Goal: Task Accomplishment & Management: Use online tool/utility

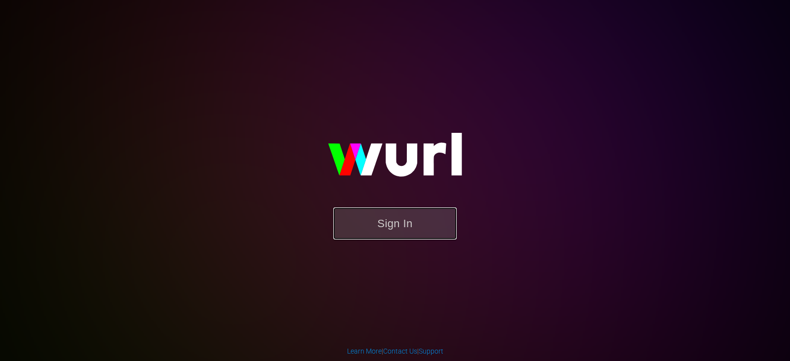
click at [391, 221] on button "Sign In" at bounding box center [394, 223] width 123 height 32
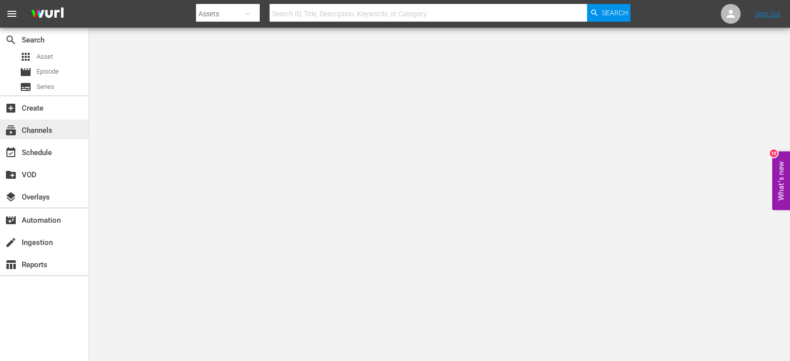
click at [53, 124] on div "subscriptions Channels" at bounding box center [27, 128] width 55 height 9
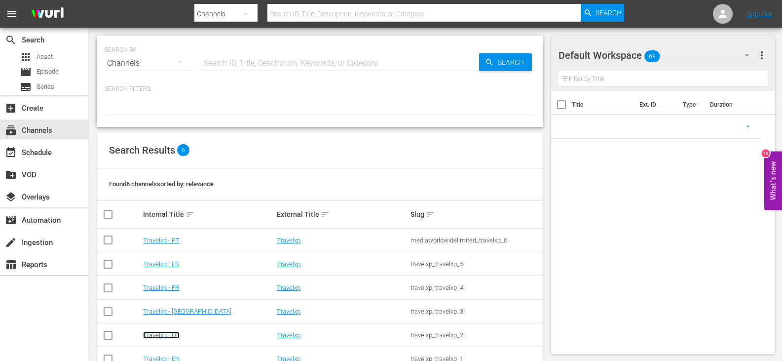
click at [168, 336] on link "Travelxp - DE" at bounding box center [161, 334] width 37 height 7
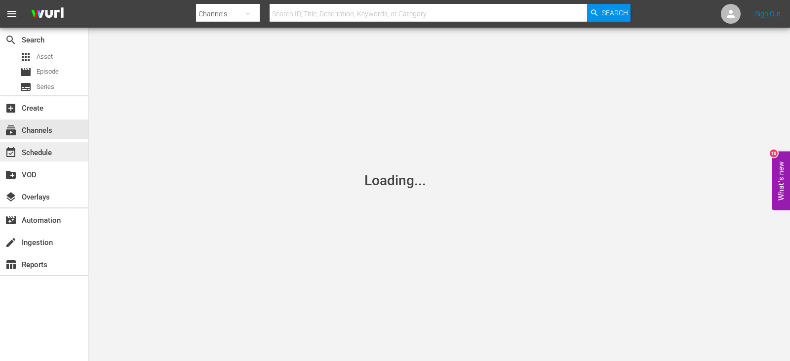
click at [53, 159] on div "event_available Schedule" at bounding box center [44, 152] width 88 height 20
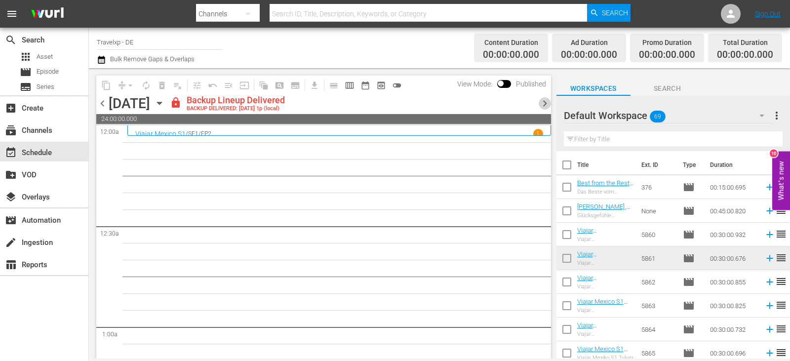
click at [544, 102] on span "chevron_right" at bounding box center [544, 103] width 12 height 12
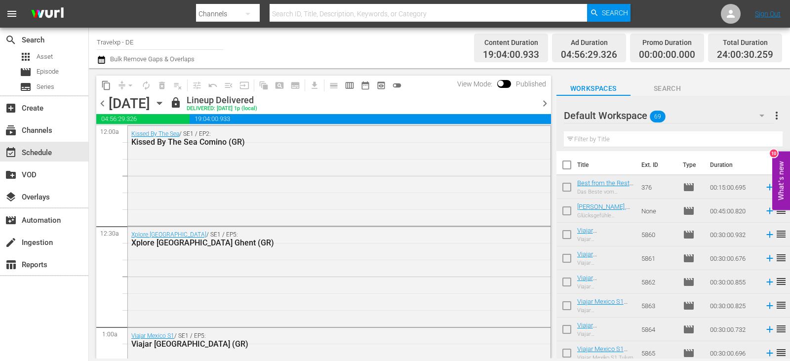
click at [544, 102] on span "chevron_right" at bounding box center [544, 103] width 12 height 12
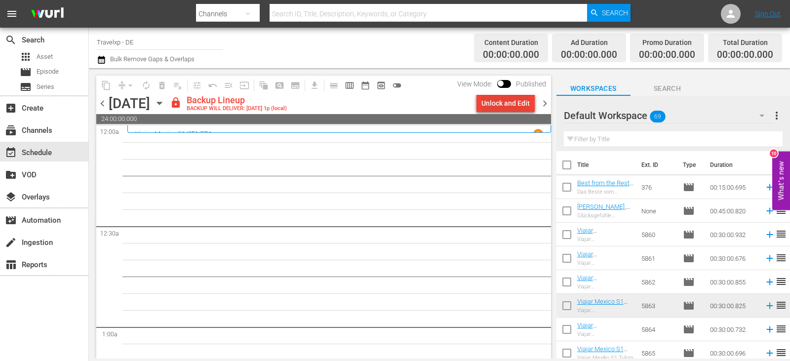
click at [506, 104] on div "Unlock and Edit" at bounding box center [505, 103] width 48 height 18
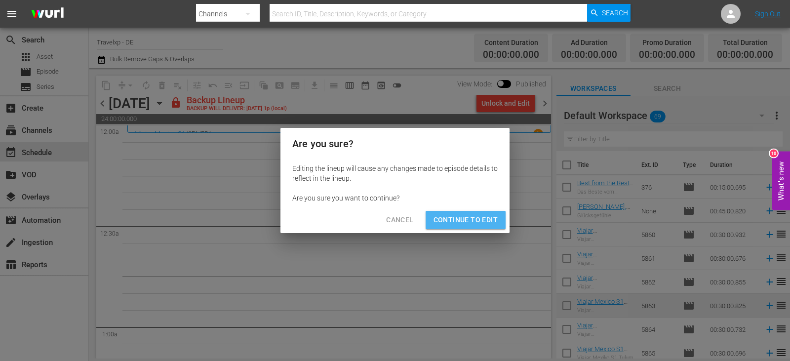
click at [474, 214] on span "Continue to Edit" at bounding box center [465, 220] width 64 height 12
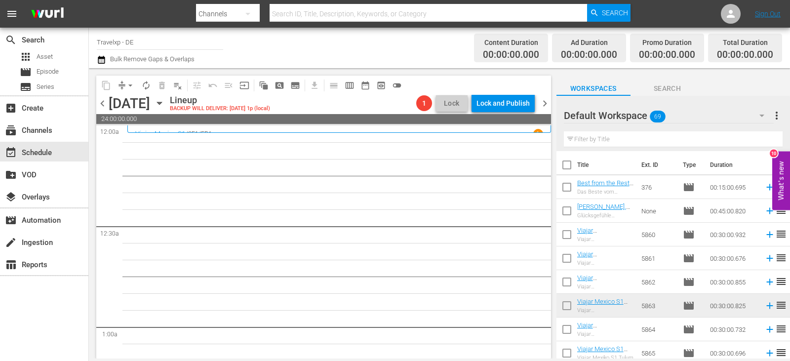
click at [604, 140] on input "text" at bounding box center [673, 139] width 219 height 16
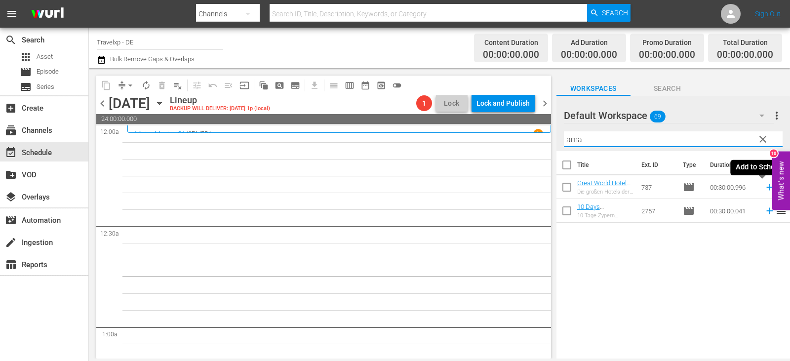
click at [764, 190] on icon at bounding box center [769, 187] width 11 height 11
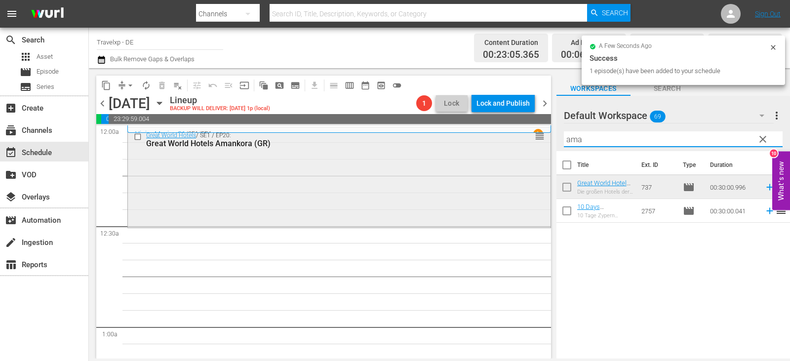
drag, startPoint x: 591, startPoint y: 142, endPoint x: 478, endPoint y: 143, distance: 113.0
click at [478, 143] on div "content_copy compress arrow_drop_down autorenew_outlined delete_forever_outline…" at bounding box center [439, 213] width 701 height 290
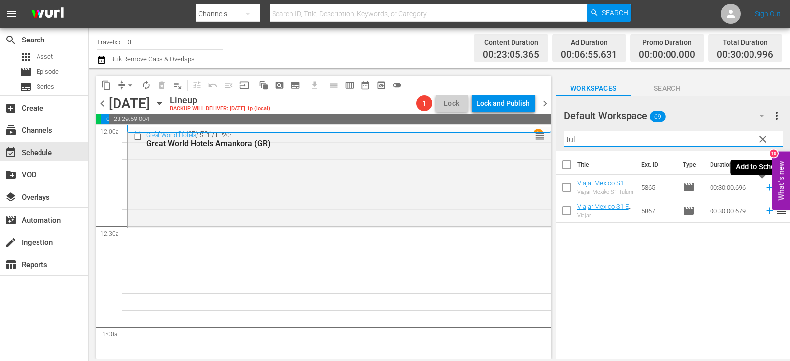
click at [764, 185] on icon at bounding box center [769, 187] width 11 height 11
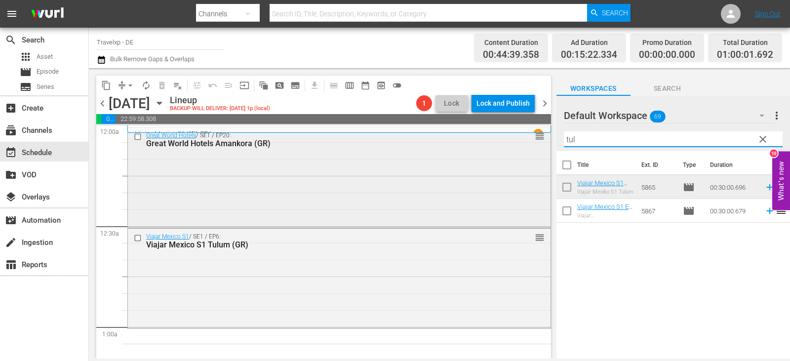
drag, startPoint x: 452, startPoint y: 142, endPoint x: 430, endPoint y: 142, distance: 21.7
click at [430, 142] on div "content_copy compress arrow_drop_down autorenew_outlined delete_forever_outline…" at bounding box center [439, 213] width 701 height 290
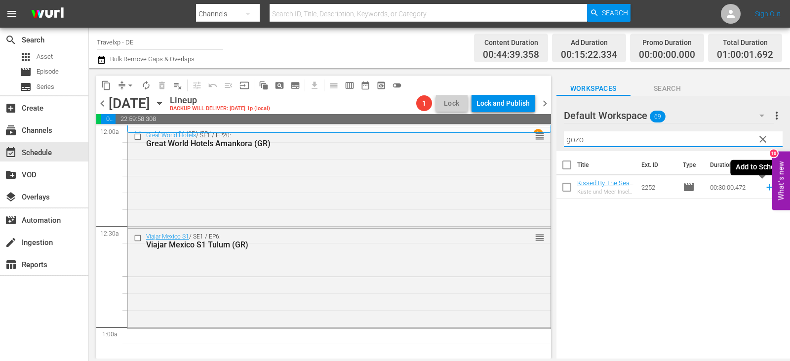
click at [764, 188] on icon at bounding box center [769, 187] width 11 height 11
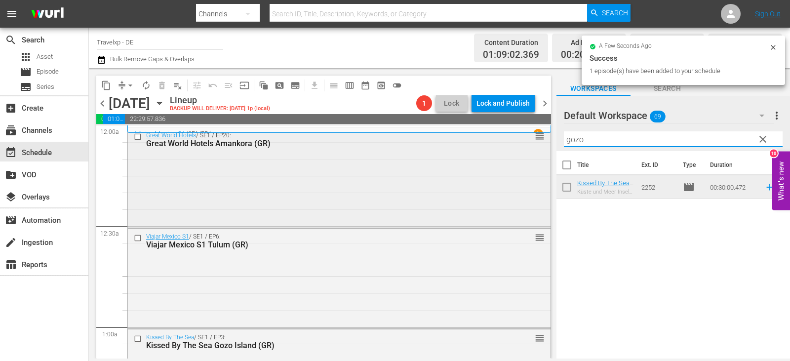
drag, startPoint x: 587, startPoint y: 143, endPoint x: 482, endPoint y: 143, distance: 105.1
click at [482, 143] on div "content_copy compress arrow_drop_down autorenew_outlined delete_forever_outline…" at bounding box center [439, 213] width 701 height 290
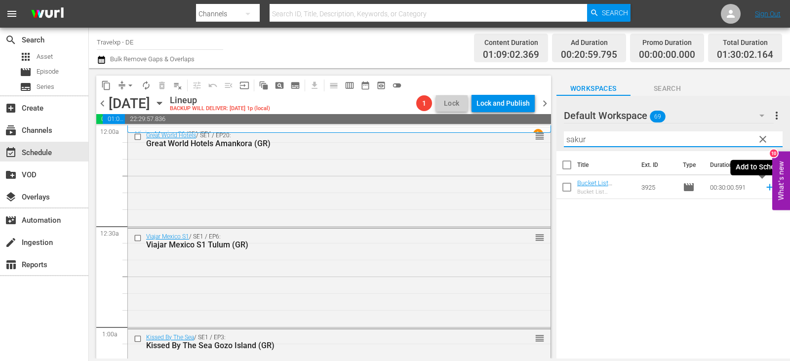
click at [766, 186] on icon at bounding box center [769, 187] width 6 height 6
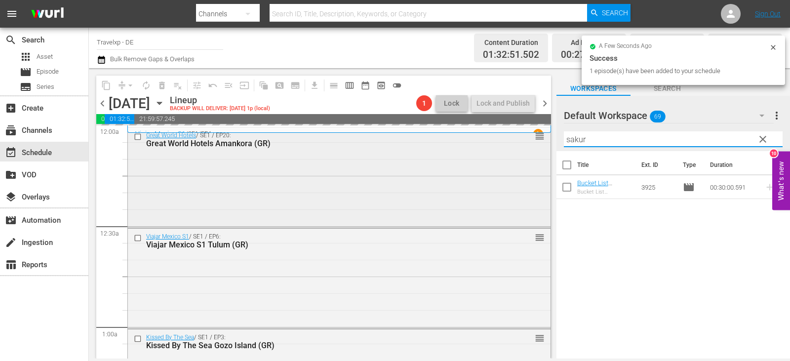
drag, startPoint x: 577, startPoint y: 143, endPoint x: 497, endPoint y: 138, distance: 80.6
click at [500, 139] on div "content_copy compress arrow_drop_down autorenew_outlined delete_forever_outline…" at bounding box center [439, 213] width 701 height 290
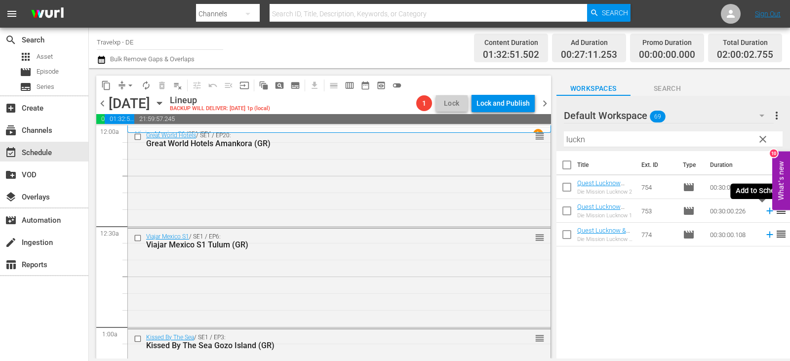
click at [766, 211] on icon at bounding box center [769, 211] width 6 height 6
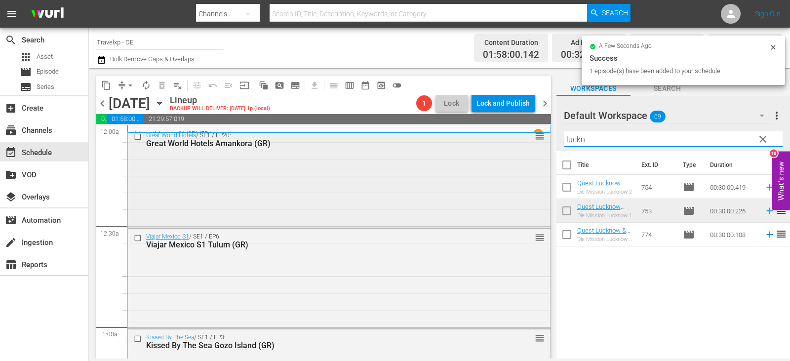
drag, startPoint x: 601, startPoint y: 142, endPoint x: 388, endPoint y: 142, distance: 212.7
click at [388, 142] on div "content_copy compress arrow_drop_down autorenew_outlined delete_forever_outline…" at bounding box center [439, 213] width 701 height 290
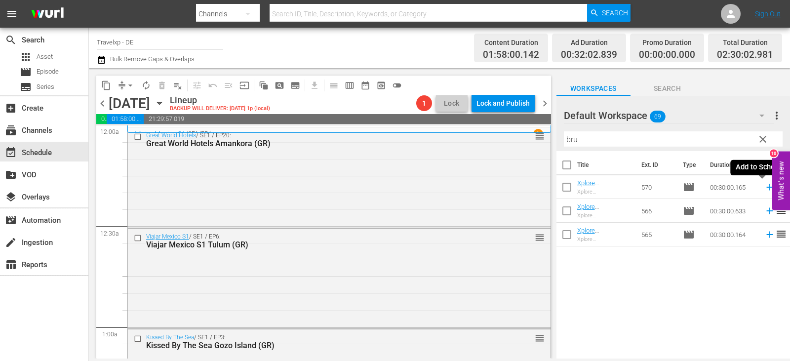
click at [764, 188] on icon at bounding box center [769, 187] width 11 height 11
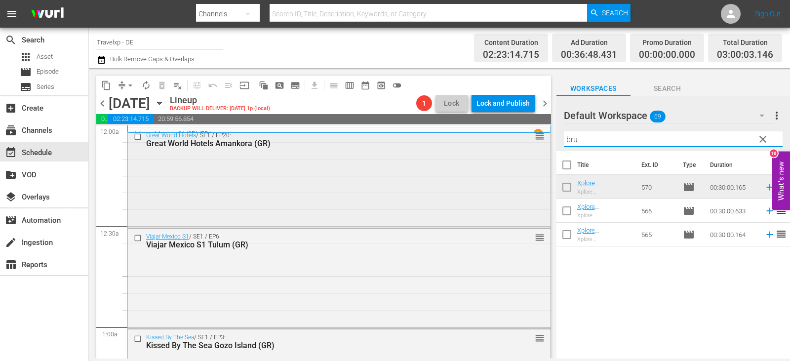
drag, startPoint x: 598, startPoint y: 135, endPoint x: 505, endPoint y: 141, distance: 93.0
click at [505, 141] on div "content_copy compress arrow_drop_down autorenew_outlined delete_forever_outline…" at bounding box center [439, 213] width 701 height 290
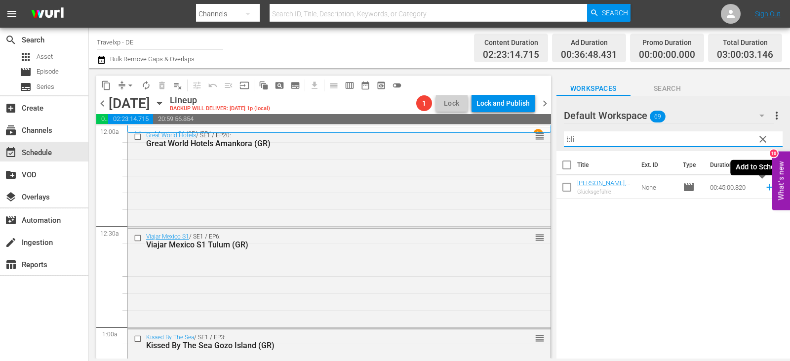
click at [766, 187] on icon at bounding box center [769, 187] width 6 height 6
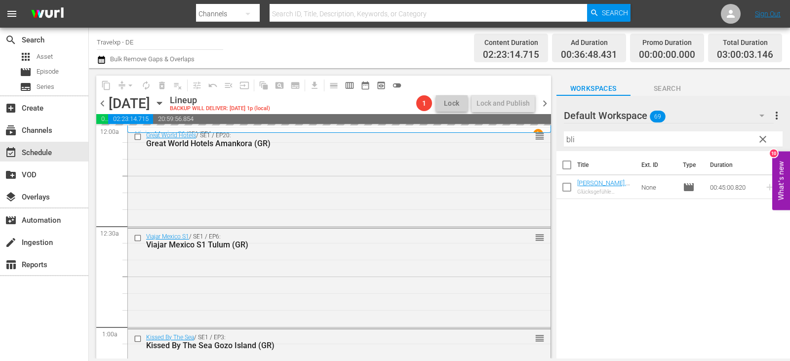
click at [574, 138] on input "bli" at bounding box center [673, 139] width 219 height 16
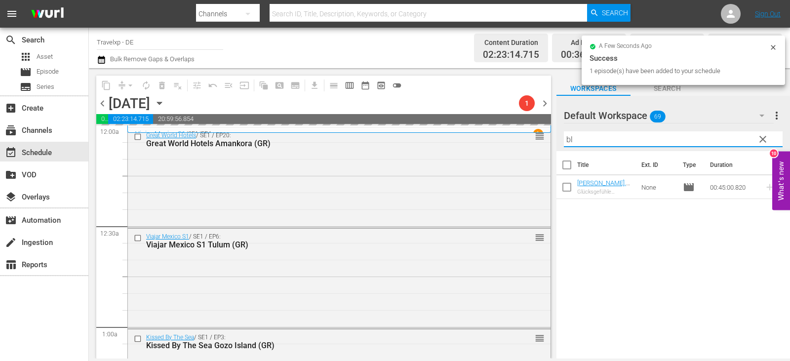
type input "b"
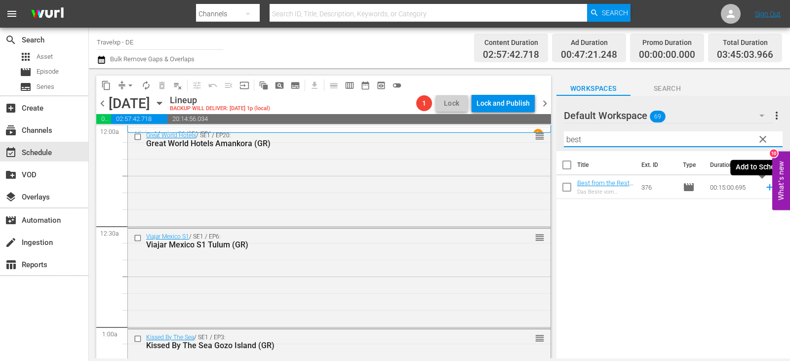
click at [764, 185] on icon at bounding box center [769, 187] width 11 height 11
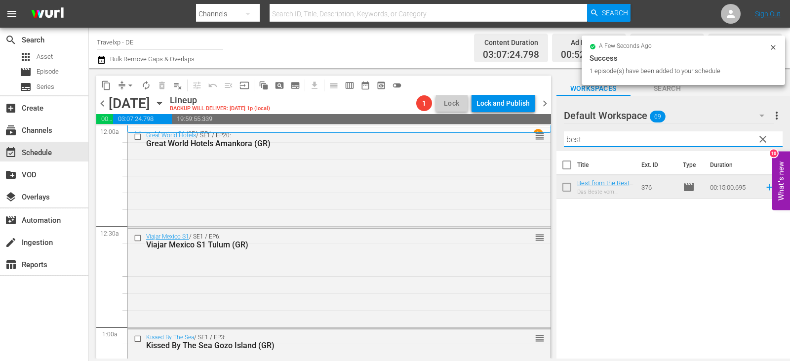
drag, startPoint x: 588, startPoint y: 144, endPoint x: 477, endPoint y: 129, distance: 112.0
click at [477, 129] on div "content_copy compress arrow_drop_down autorenew_outlined delete_forever_outline…" at bounding box center [439, 213] width 701 height 290
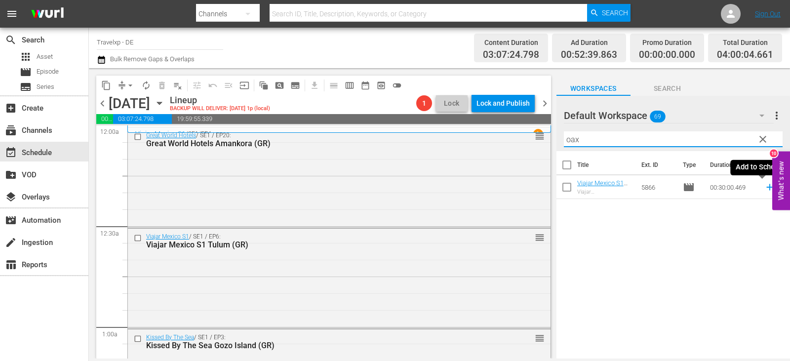
click at [764, 185] on icon at bounding box center [769, 187] width 11 height 11
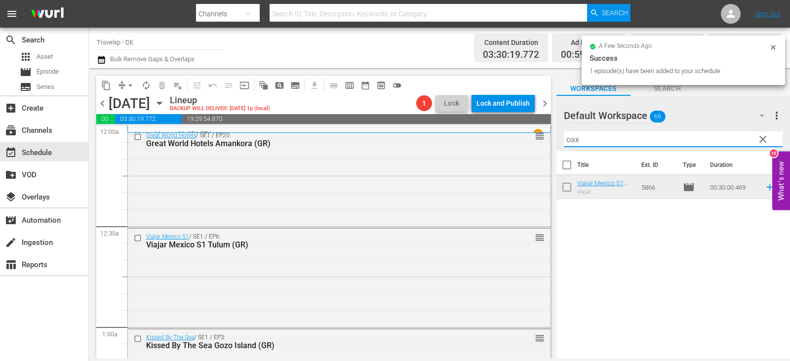
drag, startPoint x: 592, startPoint y: 142, endPoint x: 475, endPoint y: 132, distance: 117.9
click at [475, 132] on div "content_copy compress arrow_drop_down autorenew_outlined delete_forever_outline…" at bounding box center [439, 213] width 701 height 290
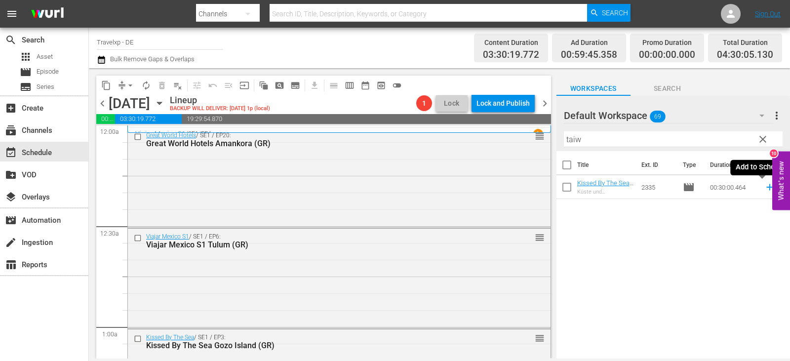
click at [765, 186] on icon at bounding box center [769, 187] width 11 height 11
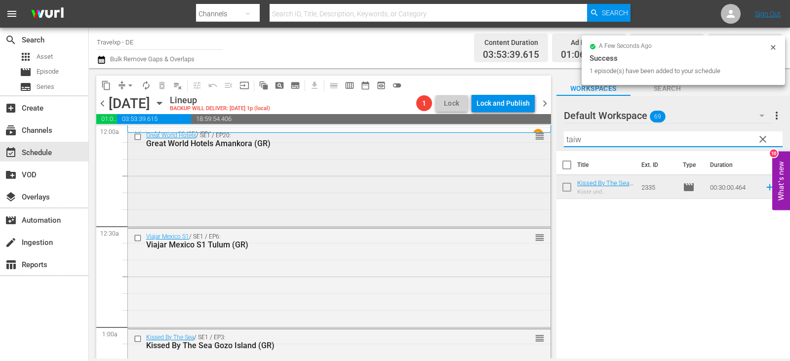
drag, startPoint x: 585, startPoint y: 137, endPoint x: 512, endPoint y: 137, distance: 73.0
click at [512, 137] on div "content_copy compress arrow_drop_down autorenew_outlined delete_forever_outline…" at bounding box center [439, 213] width 701 height 290
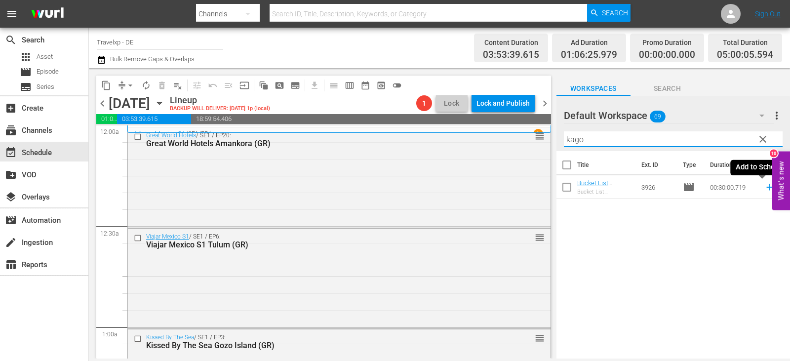
click at [764, 188] on icon at bounding box center [769, 187] width 11 height 11
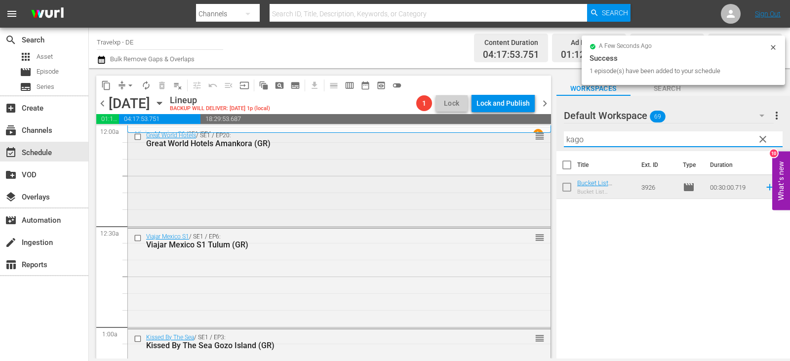
drag, startPoint x: 591, startPoint y: 141, endPoint x: 531, endPoint y: 141, distance: 60.7
click at [531, 141] on div "content_copy compress arrow_drop_down autorenew_outlined delete_forever_outline…" at bounding box center [439, 213] width 701 height 290
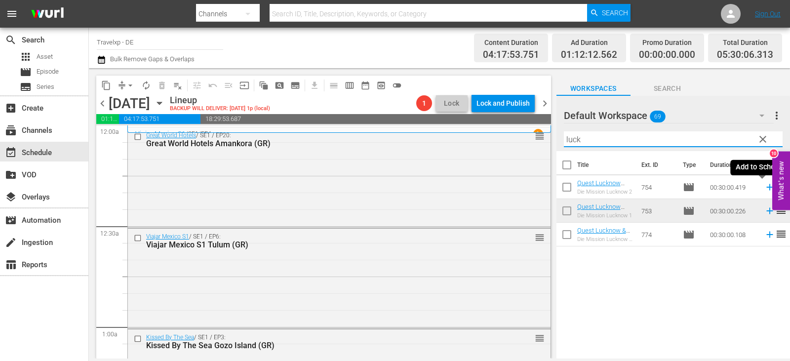
click at [766, 187] on icon at bounding box center [769, 187] width 6 height 6
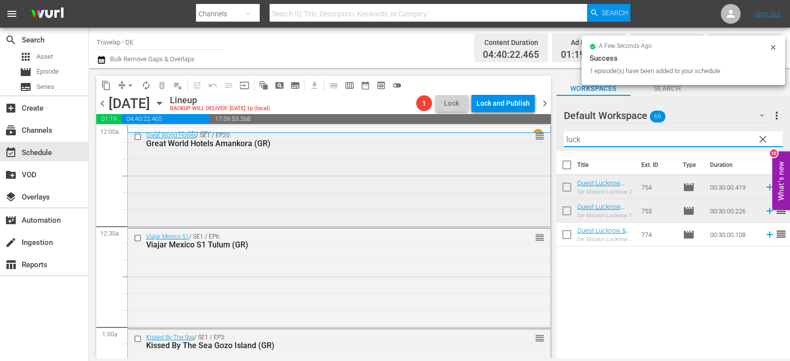
drag, startPoint x: 596, startPoint y: 143, endPoint x: 441, endPoint y: 143, distance: 155.0
click at [441, 143] on div "content_copy compress arrow_drop_down autorenew_outlined delete_forever_outline…" at bounding box center [439, 213] width 701 height 290
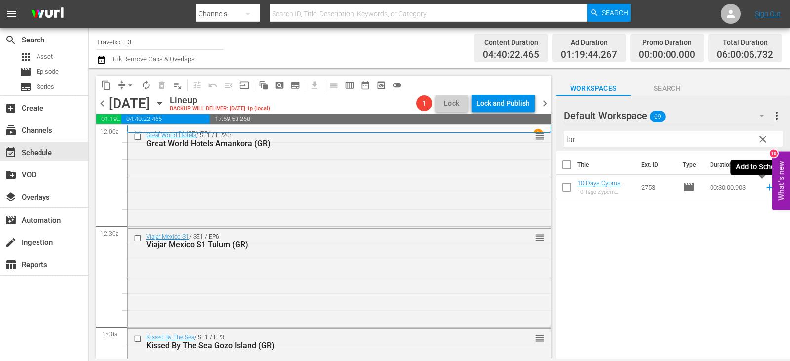
click at [766, 188] on icon at bounding box center [769, 187] width 6 height 6
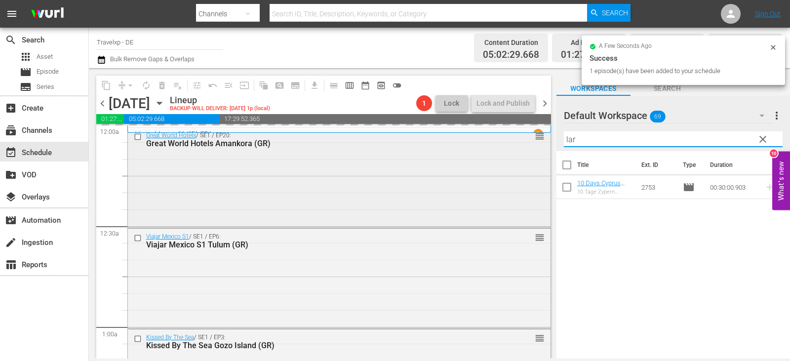
click at [489, 141] on div "content_copy compress arrow_drop_down autorenew_outlined delete_forever_outline…" at bounding box center [439, 213] width 701 height 290
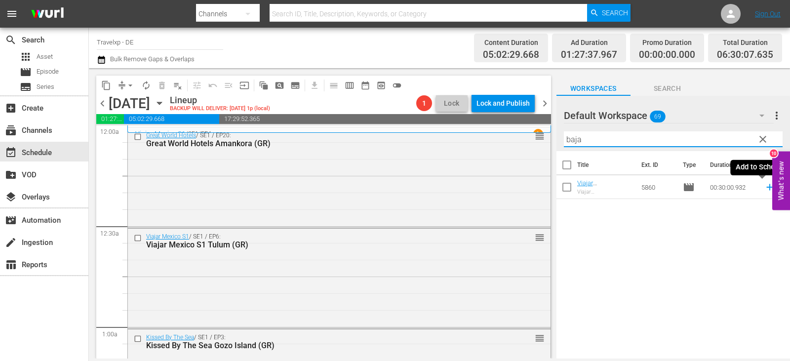
click at [766, 185] on icon at bounding box center [769, 187] width 6 height 6
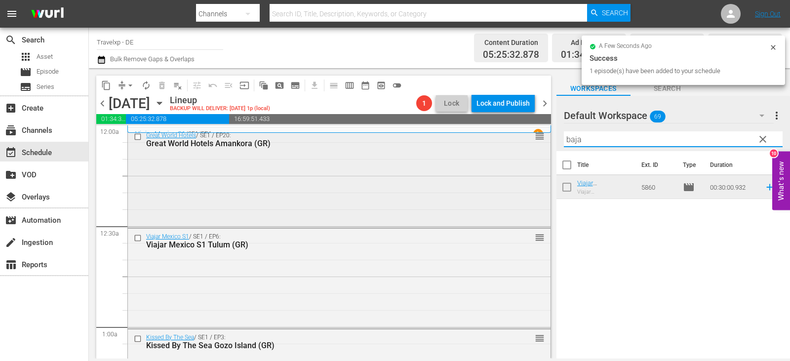
drag, startPoint x: 607, startPoint y: 138, endPoint x: 523, endPoint y: 138, distance: 83.9
click at [523, 138] on div "content_copy compress arrow_drop_down autorenew_outlined delete_forever_outline…" at bounding box center [439, 213] width 701 height 290
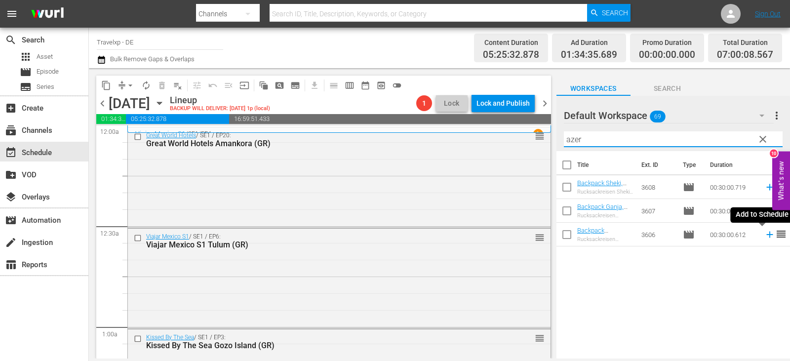
click at [764, 235] on icon at bounding box center [769, 234] width 11 height 11
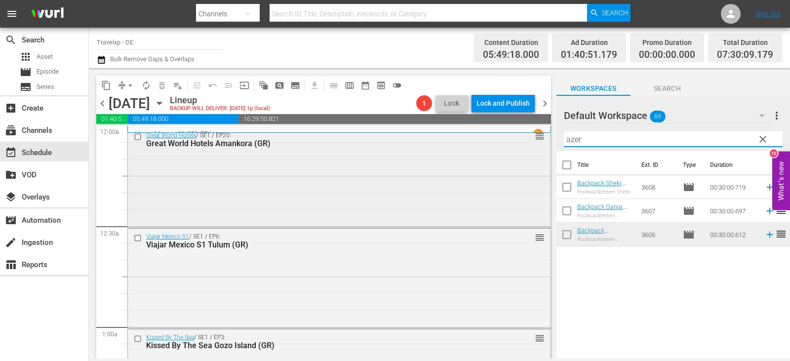
drag, startPoint x: 589, startPoint y: 142, endPoint x: 474, endPoint y: 140, distance: 114.5
click at [474, 140] on div "content_copy compress arrow_drop_down autorenew_outlined delete_forever_outline…" at bounding box center [439, 213] width 701 height 290
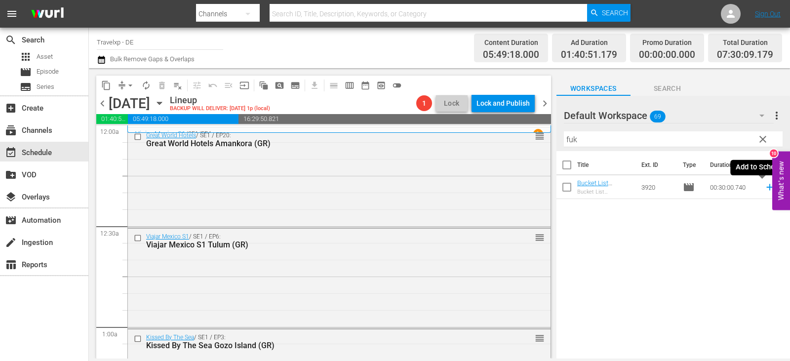
click at [764, 189] on icon at bounding box center [769, 187] width 11 height 11
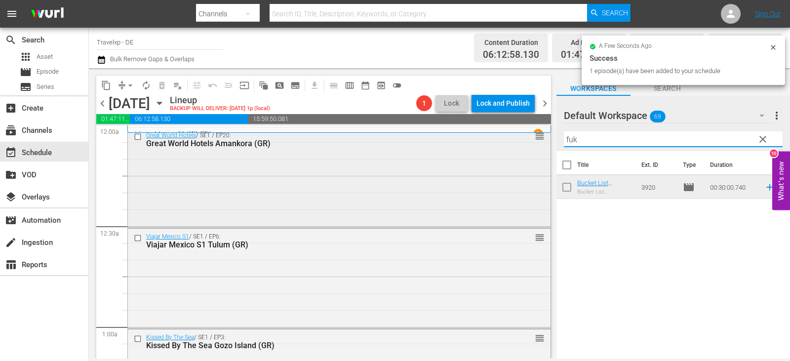
drag, startPoint x: 588, startPoint y: 141, endPoint x: 522, endPoint y: 141, distance: 66.1
click at [522, 141] on div "content_copy compress arrow_drop_down autorenew_outlined delete_forever_outline…" at bounding box center [439, 213] width 701 height 290
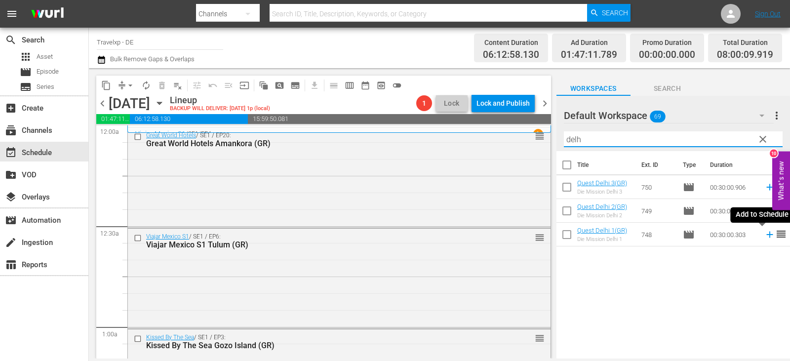
click at [766, 234] on icon at bounding box center [769, 234] width 6 height 6
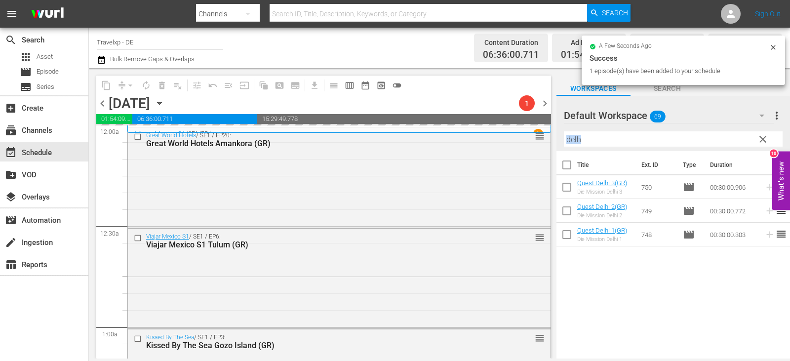
drag, startPoint x: 597, startPoint y: 147, endPoint x: 570, endPoint y: 145, distance: 27.2
click at [570, 145] on div "Filter by Title delh" at bounding box center [673, 139] width 219 height 24
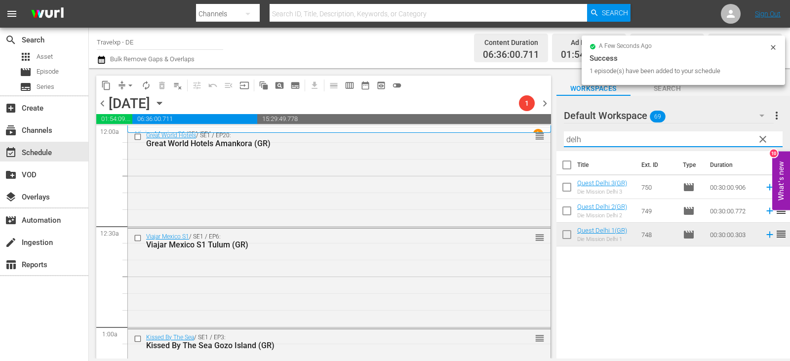
click at [538, 140] on div "content_copy compress arrow_drop_down autorenew_outlined delete_forever_outline…" at bounding box center [439, 213] width 701 height 290
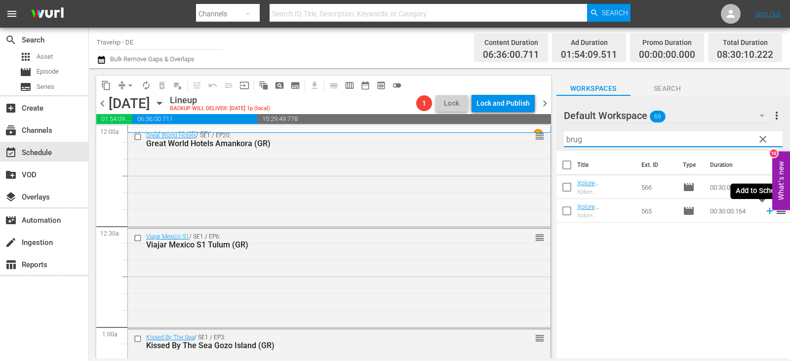
click at [764, 213] on icon at bounding box center [769, 210] width 11 height 11
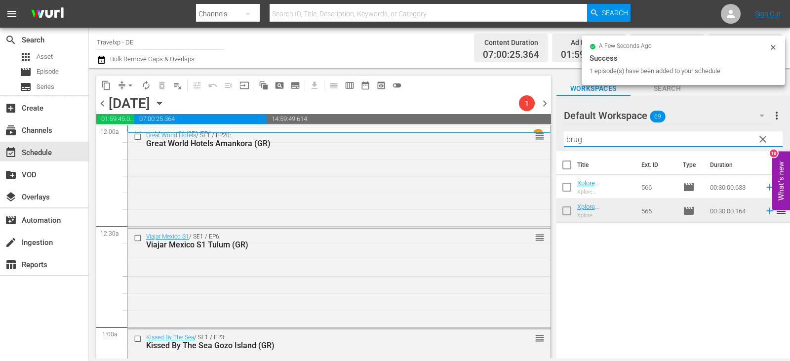
click at [505, 138] on div "content_copy compress arrow_drop_down autorenew_outlined delete_forever_outline…" at bounding box center [439, 213] width 701 height 290
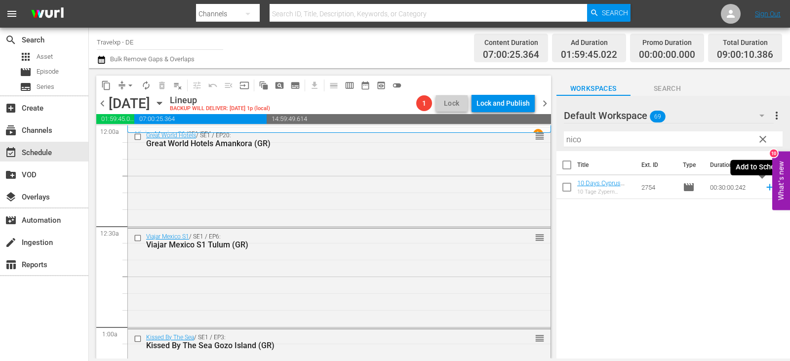
click at [764, 190] on icon at bounding box center [769, 187] width 11 height 11
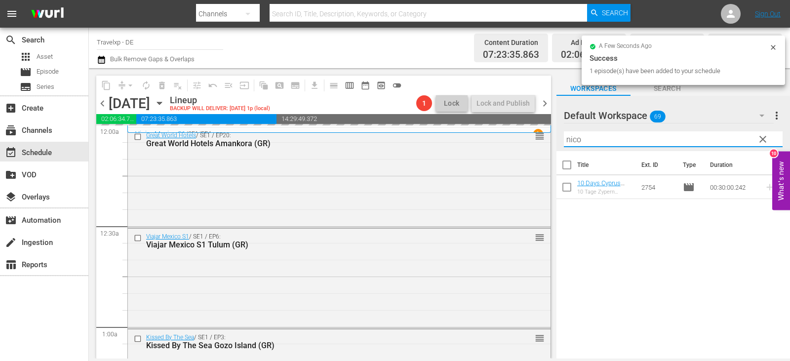
drag, startPoint x: 595, startPoint y: 138, endPoint x: 559, endPoint y: 138, distance: 36.0
click at [524, 140] on div "content_copy compress arrow_drop_down autorenew_outlined delete_forever_outline…" at bounding box center [439, 213] width 701 height 290
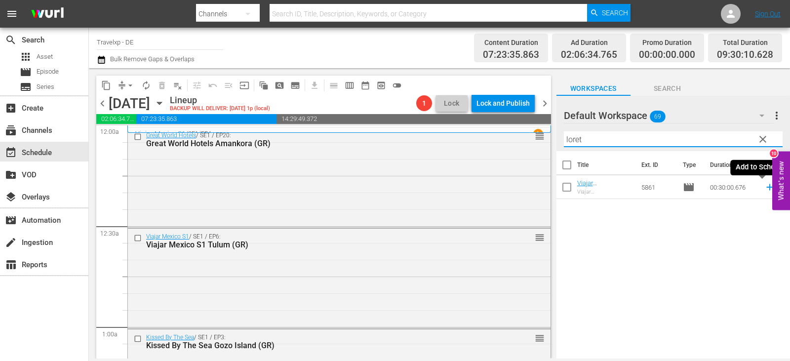
click at [764, 190] on icon at bounding box center [769, 187] width 11 height 11
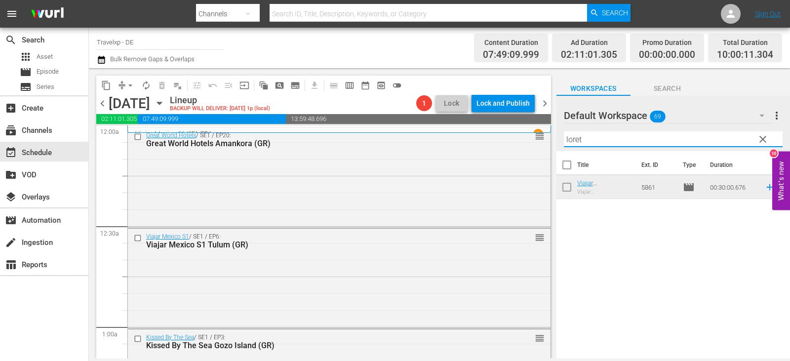
drag, startPoint x: 586, startPoint y: 136, endPoint x: 545, endPoint y: 141, distance: 41.8
click at [545, 141] on div "content_copy compress arrow_drop_down autorenew_outlined delete_forever_outline…" at bounding box center [439, 213] width 701 height 290
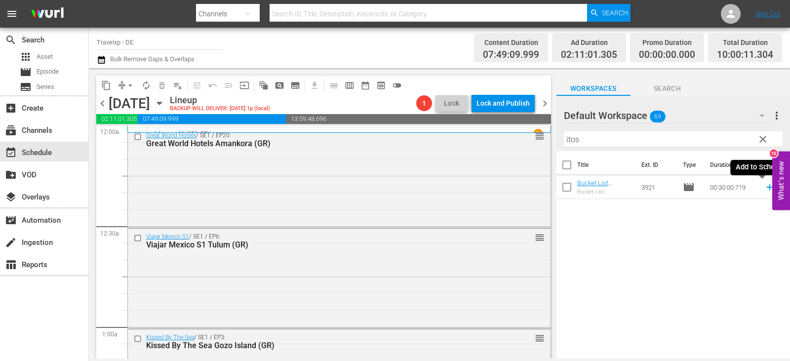
click at [766, 188] on icon at bounding box center [769, 187] width 6 height 6
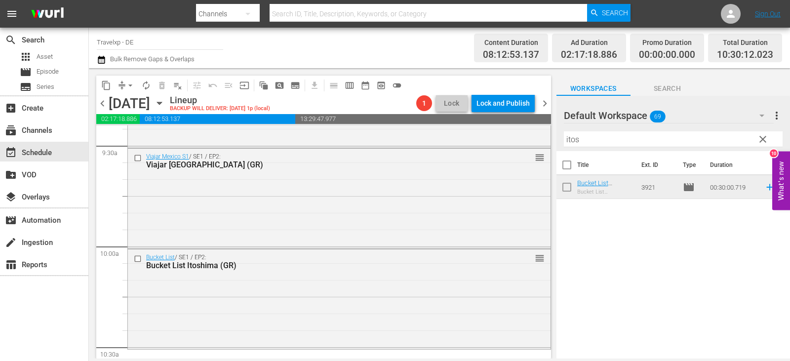
scroll to position [1875, 0]
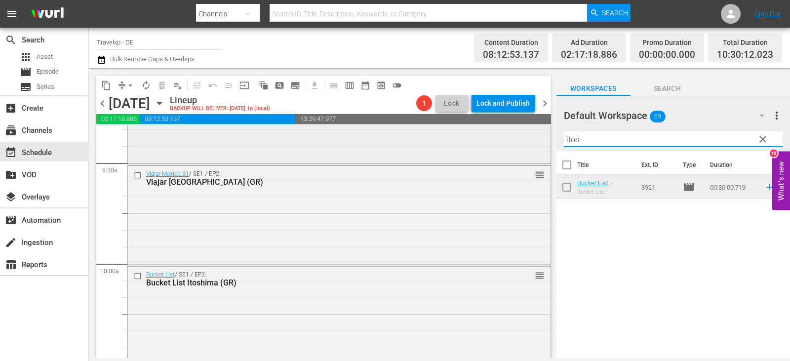
drag, startPoint x: 598, startPoint y: 145, endPoint x: 469, endPoint y: 136, distance: 129.1
click at [469, 136] on div "content_copy compress arrow_drop_down autorenew_outlined delete_forever_outline…" at bounding box center [439, 213] width 701 height 290
type input "b"
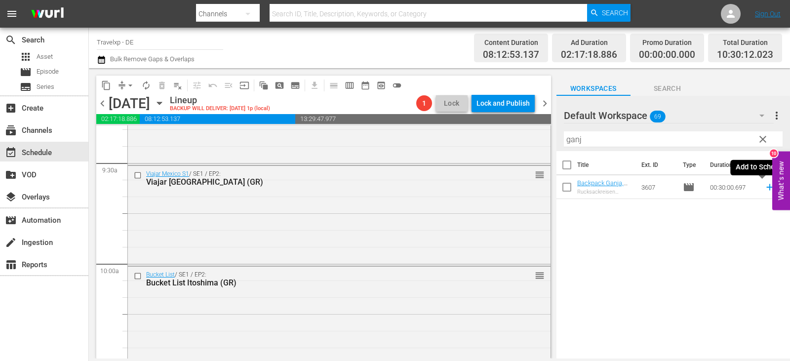
click at [766, 185] on icon at bounding box center [769, 187] width 6 height 6
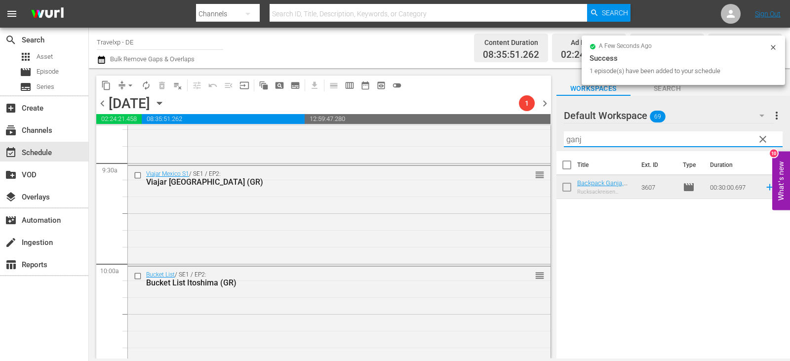
click at [550, 140] on div "content_copy compress arrow_drop_down autorenew_outlined delete_forever_outline…" at bounding box center [439, 213] width 701 height 290
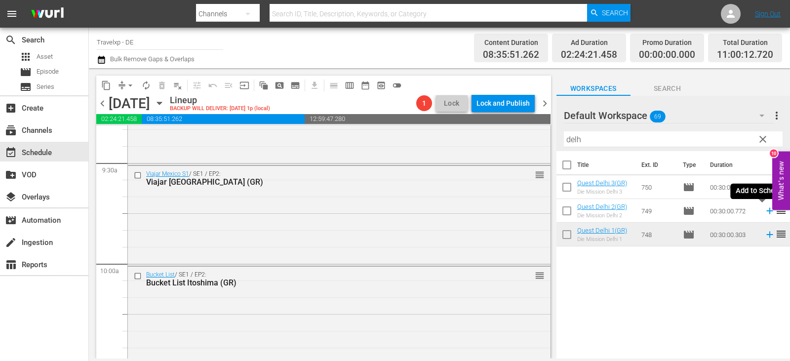
click at [766, 212] on icon at bounding box center [769, 211] width 6 height 6
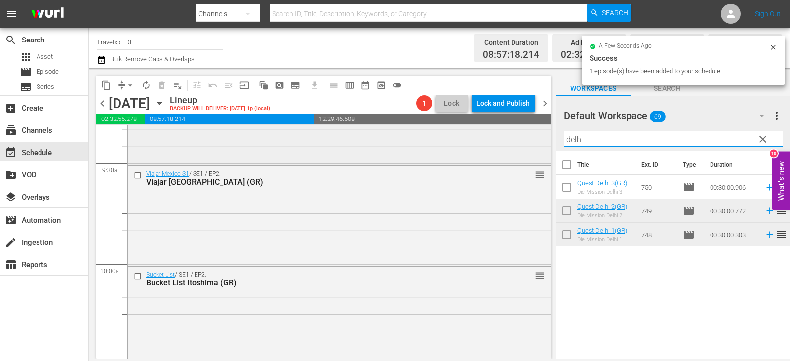
drag, startPoint x: 585, startPoint y: 140, endPoint x: 527, endPoint y: 145, distance: 58.5
click at [527, 145] on div "content_copy compress arrow_drop_down autorenew_outlined delete_forever_outline…" at bounding box center [439, 213] width 701 height 290
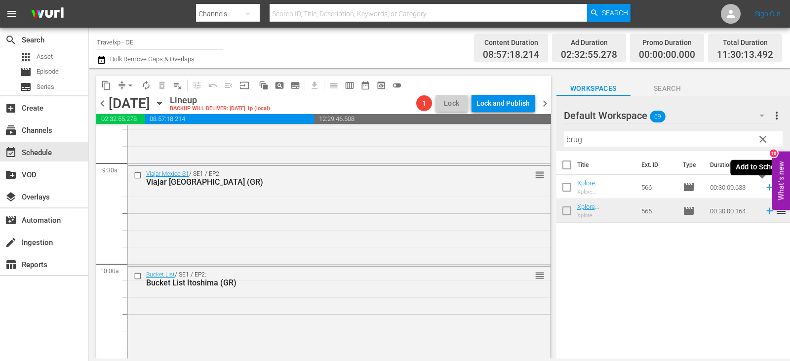
click at [764, 189] on icon at bounding box center [769, 187] width 11 height 11
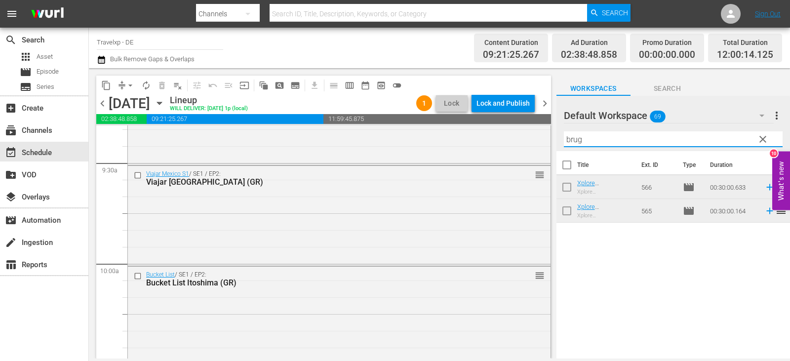
drag, startPoint x: 610, startPoint y: 141, endPoint x: 552, endPoint y: 139, distance: 58.3
click at [552, 139] on div "content_copy compress arrow_drop_down autorenew_outlined delete_forever_outline…" at bounding box center [439, 213] width 701 height 290
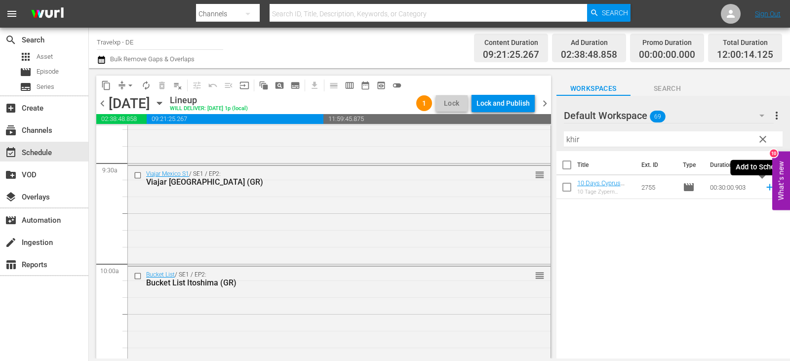
click at [766, 188] on icon at bounding box center [769, 187] width 6 height 6
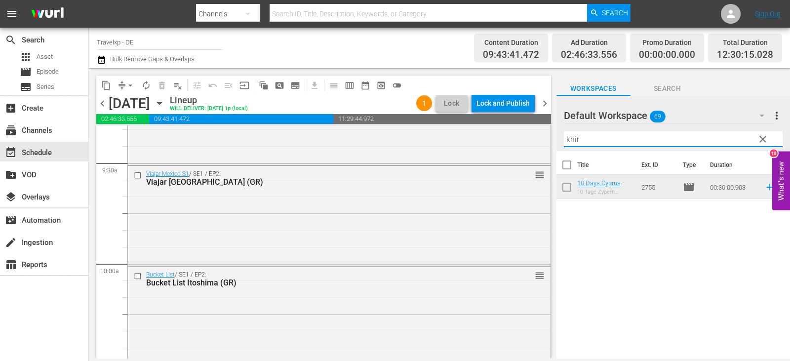
click at [530, 141] on div "content_copy compress arrow_drop_down autorenew_outlined delete_forever_outline…" at bounding box center [439, 213] width 701 height 290
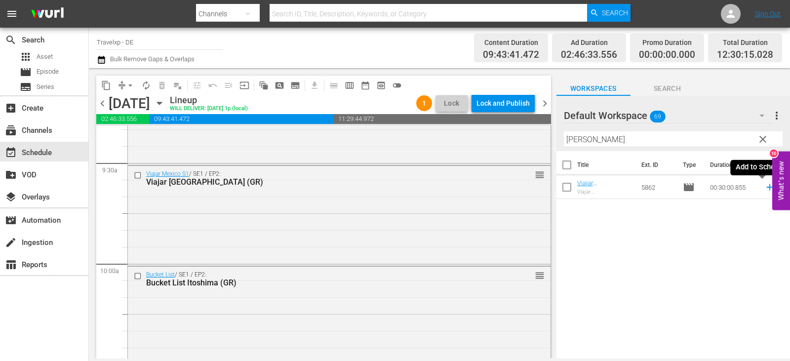
click at [766, 188] on icon at bounding box center [769, 187] width 6 height 6
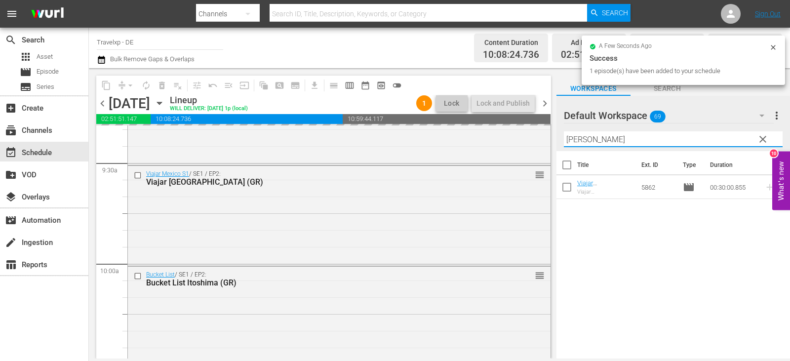
drag, startPoint x: 607, startPoint y: 137, endPoint x: 558, endPoint y: 142, distance: 49.5
click at [558, 142] on div "Default Workspace 69 Default more_vert clear Filter by Title [PERSON_NAME]" at bounding box center [672, 123] width 233 height 55
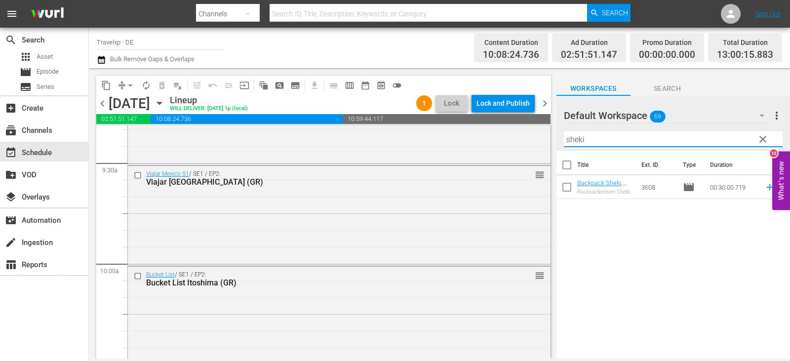
click at [775, 186] on span "reorder" at bounding box center [781, 187] width 12 height 12
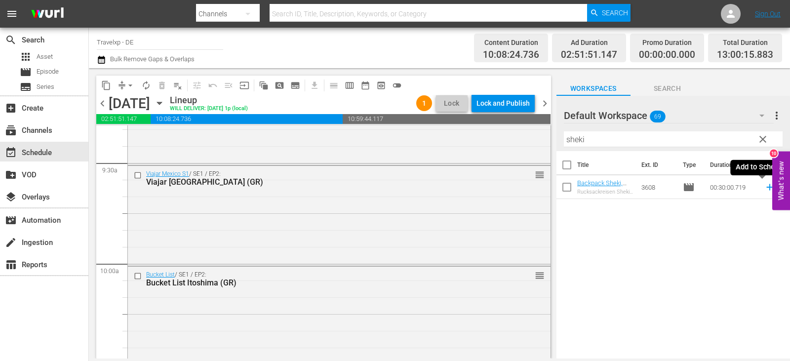
click at [766, 189] on icon at bounding box center [769, 187] width 6 height 6
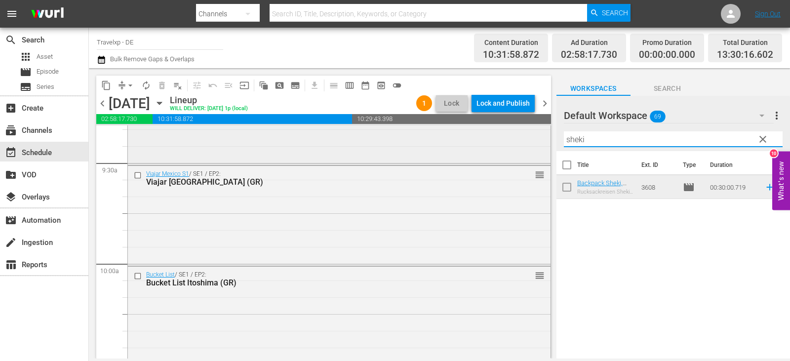
drag, startPoint x: 604, startPoint y: 138, endPoint x: 519, endPoint y: 138, distance: 84.9
click at [519, 138] on div "content_copy compress arrow_drop_down autorenew_outlined delete_forever_outline…" at bounding box center [439, 213] width 701 height 290
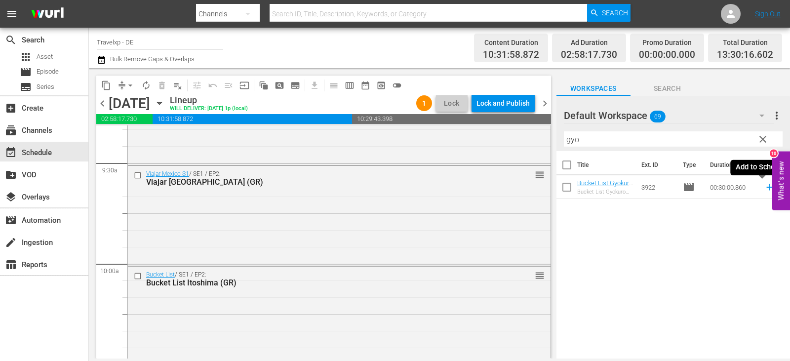
click at [764, 189] on icon at bounding box center [769, 187] width 11 height 11
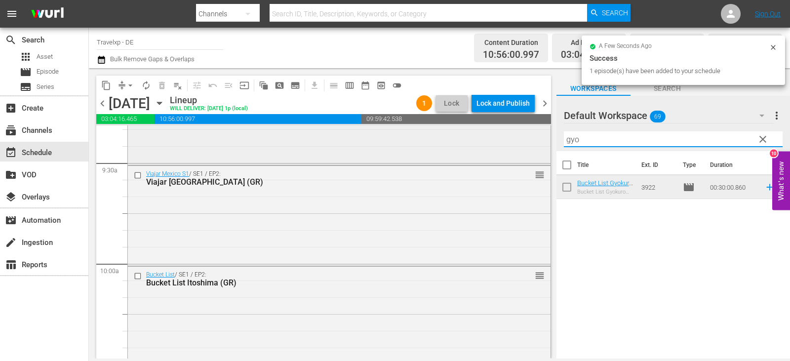
drag, startPoint x: 554, startPoint y: 141, endPoint x: 539, endPoint y: 142, distance: 14.3
click at [539, 142] on div "content_copy compress arrow_drop_down autorenew_outlined delete_forever_outline…" at bounding box center [439, 213] width 701 height 290
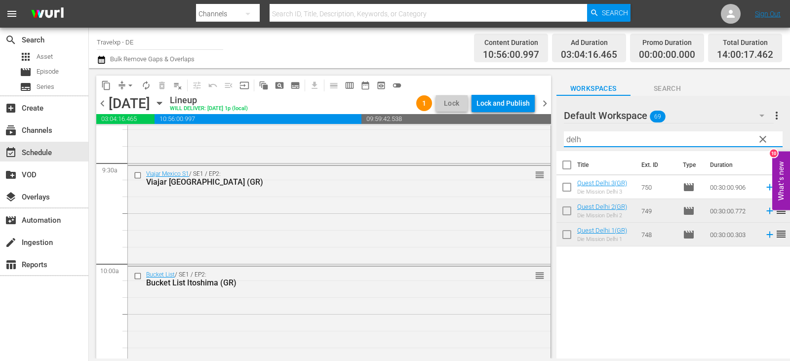
click at [764, 187] on icon at bounding box center [769, 187] width 11 height 11
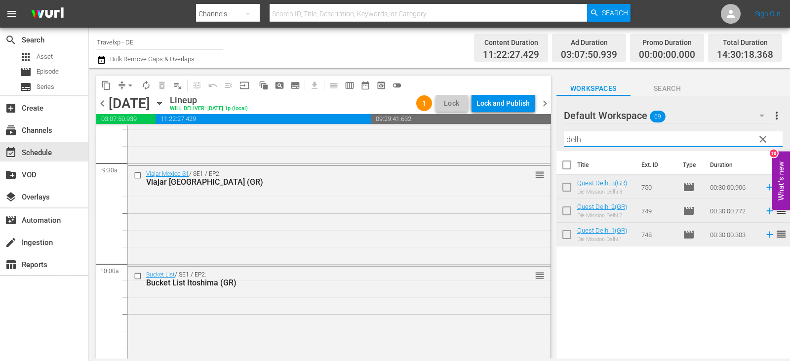
drag, startPoint x: 593, startPoint y: 141, endPoint x: 551, endPoint y: 143, distance: 42.0
click at [551, 143] on div "content_copy compress arrow_drop_down autorenew_outlined delete_forever_outline…" at bounding box center [439, 213] width 701 height 290
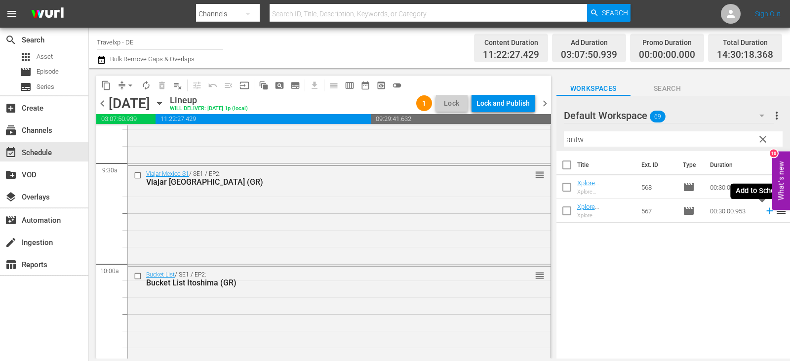
click at [764, 210] on icon at bounding box center [769, 210] width 11 height 11
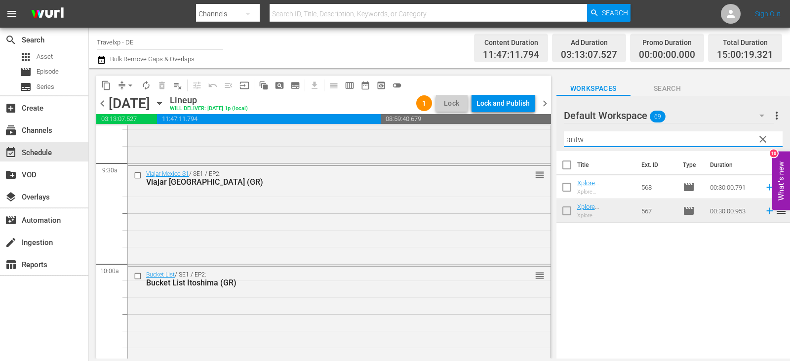
drag, startPoint x: 589, startPoint y: 136, endPoint x: 527, endPoint y: 137, distance: 61.7
click at [527, 137] on div "content_copy compress arrow_drop_down autorenew_outlined delete_forever_outline…" at bounding box center [439, 213] width 701 height 290
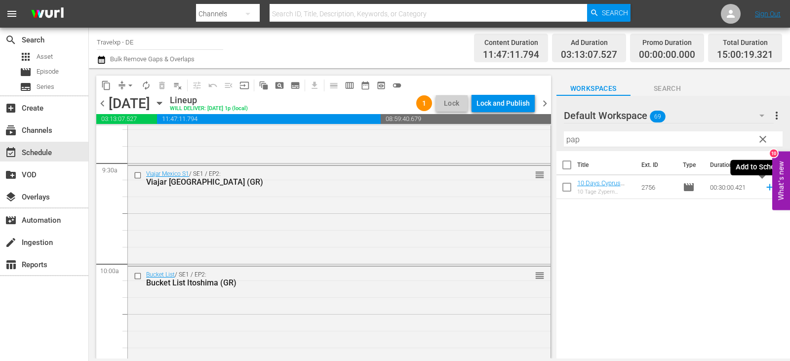
click at [766, 189] on icon at bounding box center [769, 187] width 6 height 6
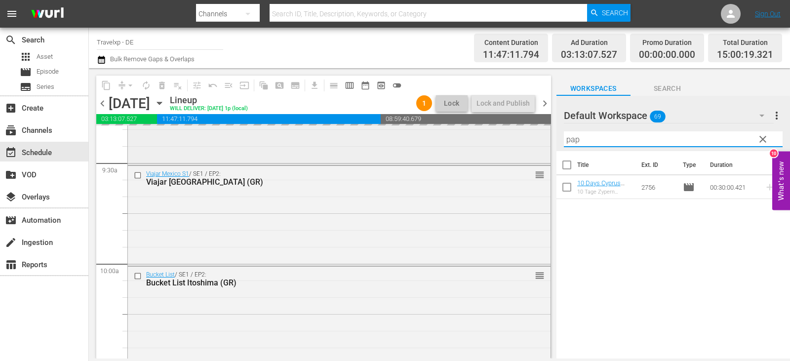
drag, startPoint x: 593, startPoint y: 143, endPoint x: 523, endPoint y: 140, distance: 70.1
click at [523, 140] on div "content_copy compress arrow_drop_down autorenew_outlined delete_forever_outline…" at bounding box center [439, 213] width 701 height 290
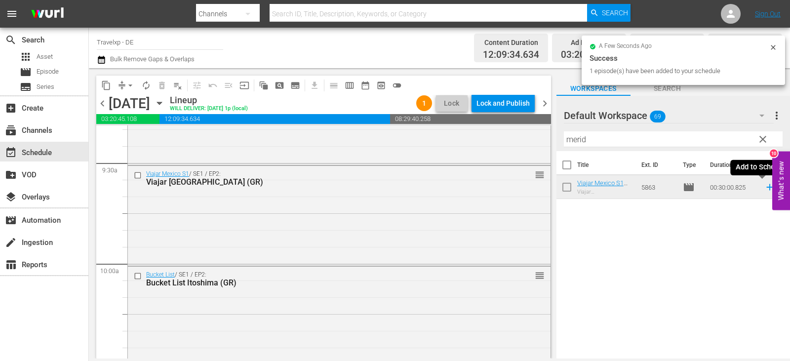
click at [764, 189] on icon at bounding box center [769, 187] width 11 height 11
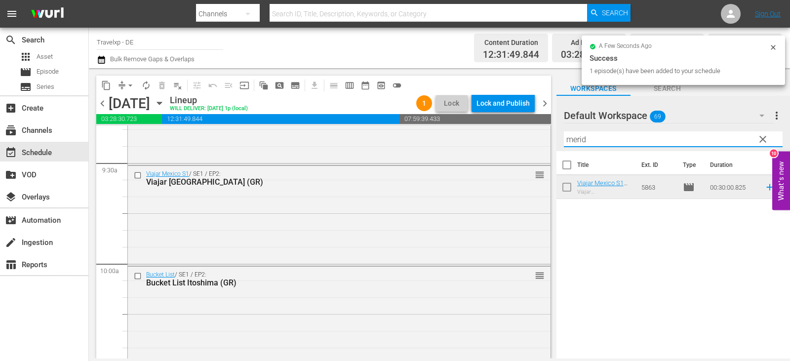
drag, startPoint x: 599, startPoint y: 141, endPoint x: 543, endPoint y: 138, distance: 55.4
click at [543, 138] on div "content_copy compress arrow_drop_down autorenew_outlined delete_forever_outline…" at bounding box center [439, 213] width 701 height 290
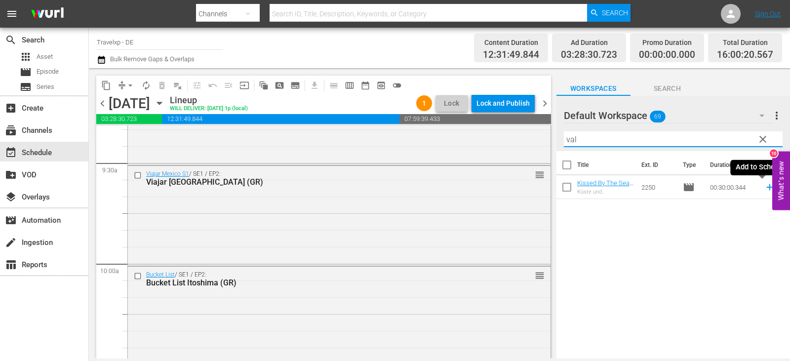
click at [764, 187] on icon at bounding box center [769, 187] width 11 height 11
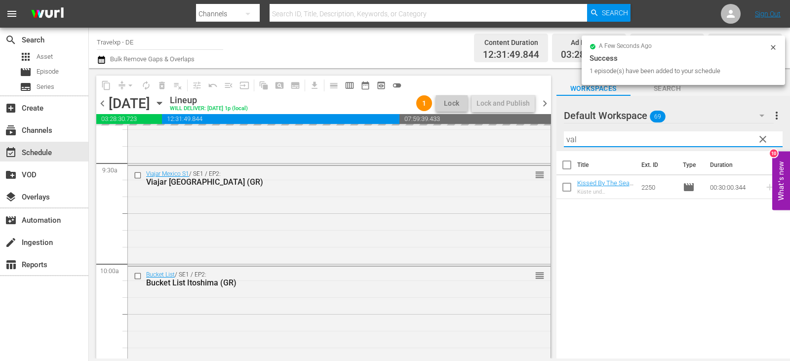
drag, startPoint x: 609, startPoint y: 141, endPoint x: 546, endPoint y: 133, distance: 63.6
click at [546, 133] on div "content_copy compress arrow_drop_down autorenew_outlined delete_forever_outline…" at bounding box center [439, 213] width 701 height 290
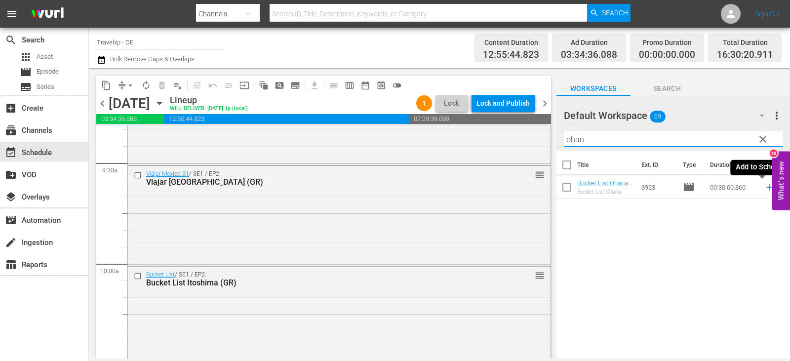
click at [764, 189] on icon at bounding box center [769, 187] width 11 height 11
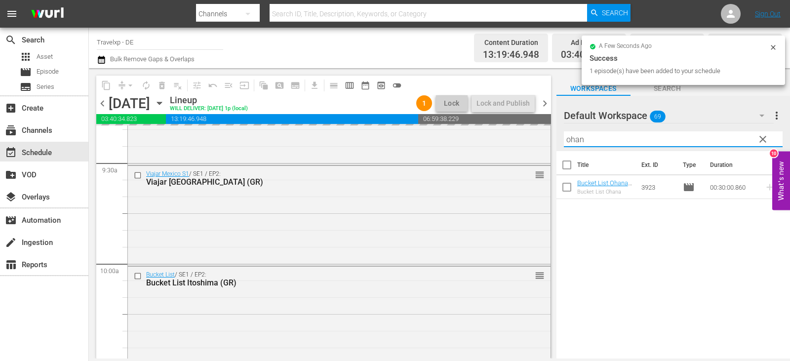
drag, startPoint x: 601, startPoint y: 142, endPoint x: 545, endPoint y: 143, distance: 56.3
click at [545, 143] on div "content_copy compress arrow_drop_down autorenew_outlined delete_forever_outline…" at bounding box center [439, 213] width 701 height 290
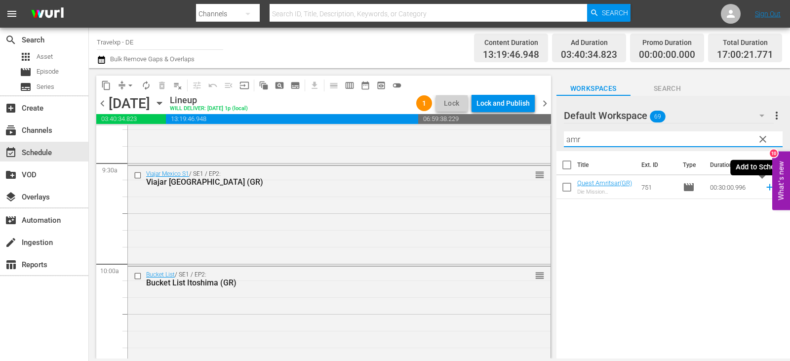
click at [766, 188] on icon at bounding box center [769, 187] width 6 height 6
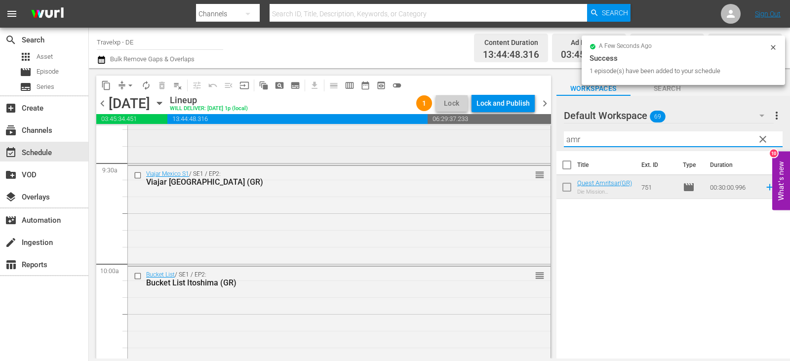
drag, startPoint x: 589, startPoint y: 142, endPoint x: 541, endPoint y: 132, distance: 49.0
click at [541, 132] on div "content_copy compress arrow_drop_down autorenew_outlined delete_forever_outline…" at bounding box center [439, 213] width 701 height 290
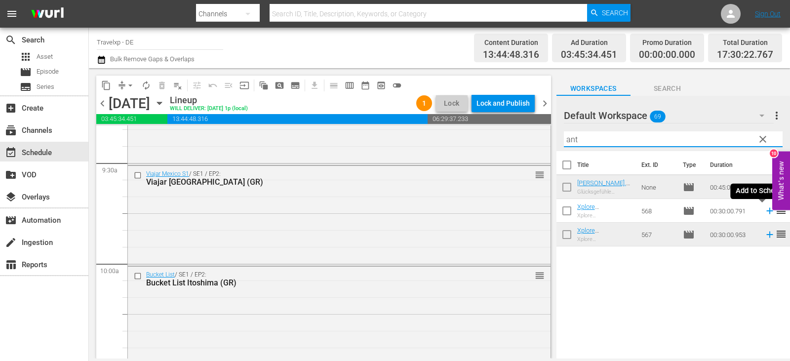
click at [764, 210] on icon at bounding box center [769, 210] width 11 height 11
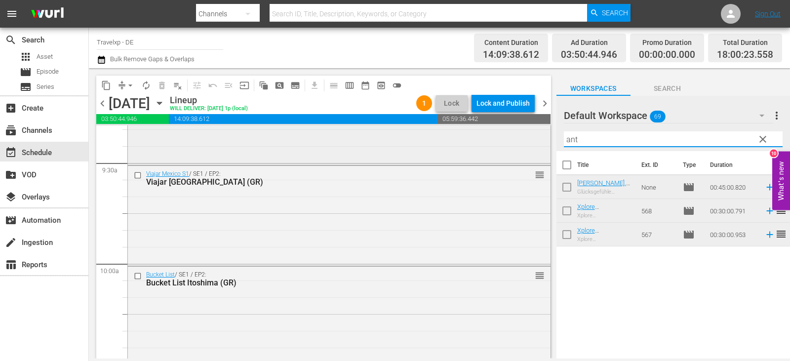
drag, startPoint x: 582, startPoint y: 139, endPoint x: 524, endPoint y: 139, distance: 57.7
click at [524, 139] on div "content_copy compress arrow_drop_down autorenew_outlined delete_forever_outline…" at bounding box center [439, 213] width 701 height 290
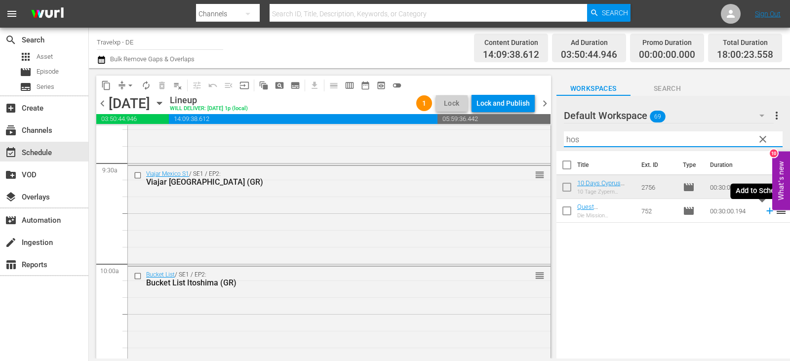
click at [764, 212] on icon at bounding box center [769, 210] width 11 height 11
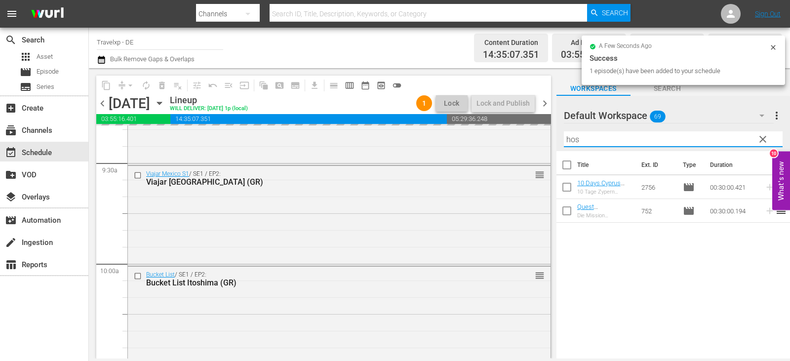
drag, startPoint x: 588, startPoint y: 137, endPoint x: 548, endPoint y: 142, distance: 39.8
click at [548, 142] on div "content_copy compress arrow_drop_down autorenew_outlined delete_forever_outline…" at bounding box center [439, 213] width 701 height 290
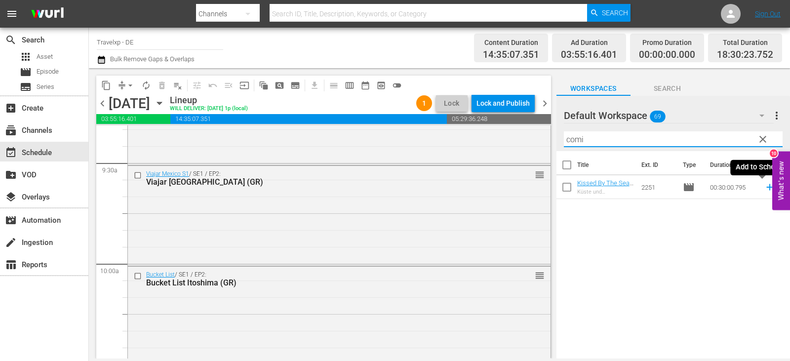
click at [766, 188] on icon at bounding box center [769, 187] width 6 height 6
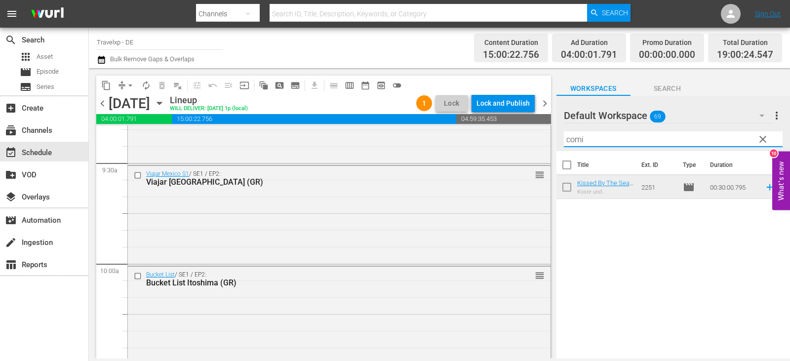
drag, startPoint x: 592, startPoint y: 142, endPoint x: 557, endPoint y: 142, distance: 35.0
click at [557, 142] on div "Default Workspace 69 Default more_vert clear Filter by Title comi" at bounding box center [672, 123] width 233 height 55
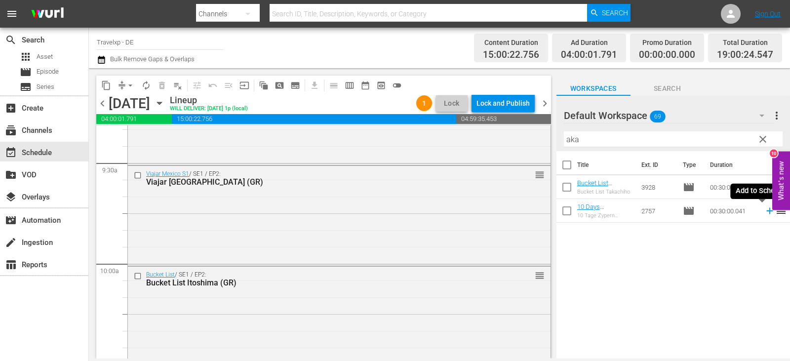
click at [766, 212] on icon at bounding box center [769, 211] width 6 height 6
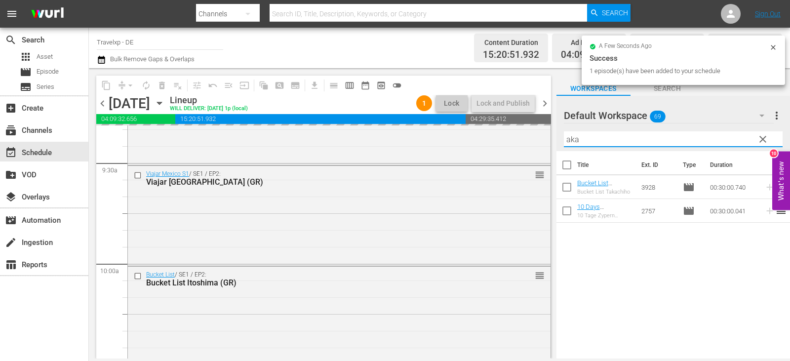
click at [518, 140] on div "content_copy compress arrow_drop_down autorenew_outlined delete_forever_outline…" at bounding box center [439, 213] width 701 height 290
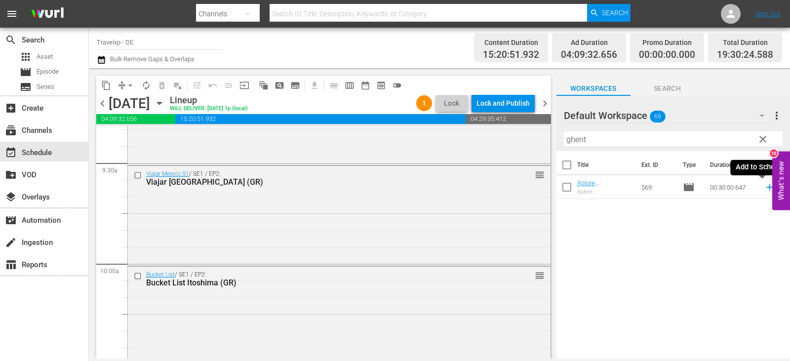
click at [764, 190] on icon at bounding box center [769, 187] width 11 height 11
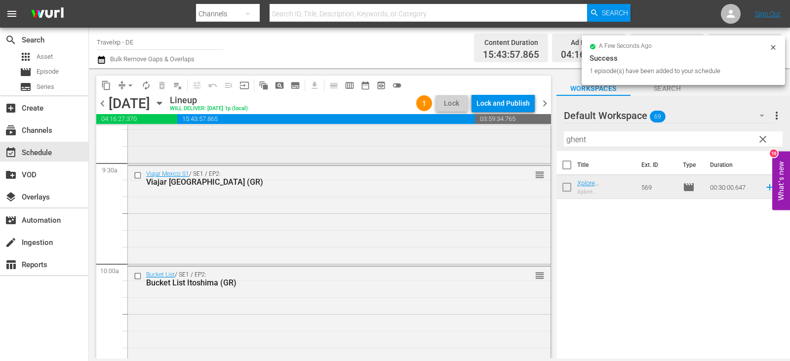
click at [536, 141] on div "content_copy compress arrow_drop_down autorenew_outlined delete_forever_outline…" at bounding box center [439, 213] width 701 height 290
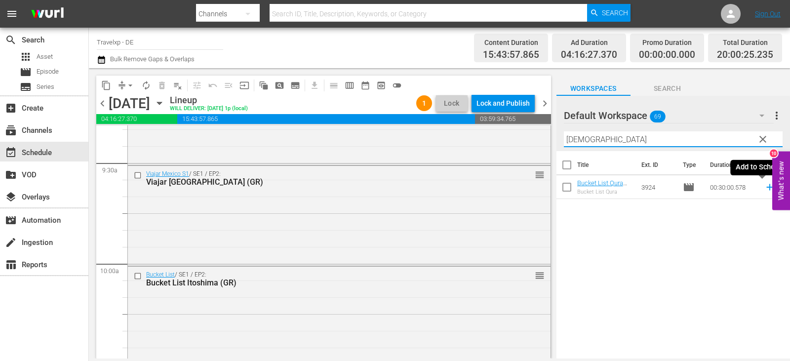
drag, startPoint x: 761, startPoint y: 189, endPoint x: 743, endPoint y: 191, distance: 18.9
click at [766, 189] on icon at bounding box center [769, 187] width 6 height 6
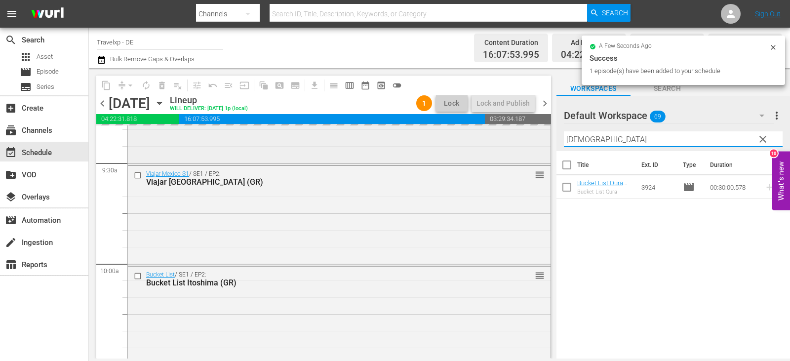
click at [529, 144] on div "content_copy compress arrow_drop_down autorenew_outlined delete_forever_outline…" at bounding box center [439, 213] width 701 height 290
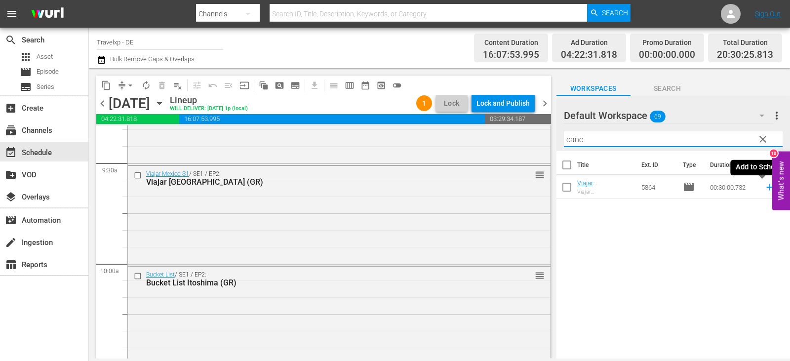
click at [764, 190] on icon at bounding box center [769, 187] width 11 height 11
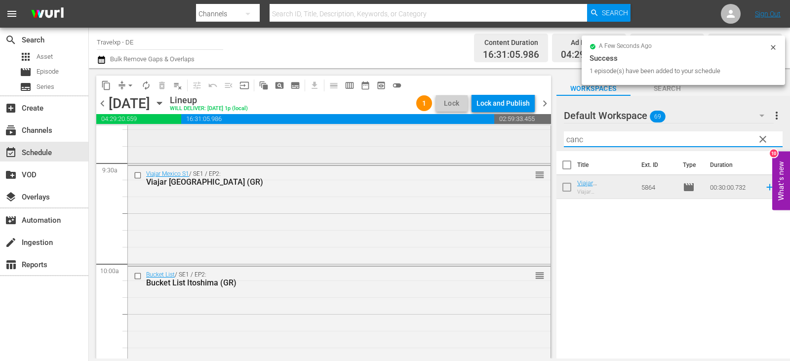
drag, startPoint x: 590, startPoint y: 141, endPoint x: 496, endPoint y: 141, distance: 93.8
click at [496, 141] on div "content_copy compress arrow_drop_down autorenew_outlined delete_forever_outline…" at bounding box center [439, 213] width 701 height 290
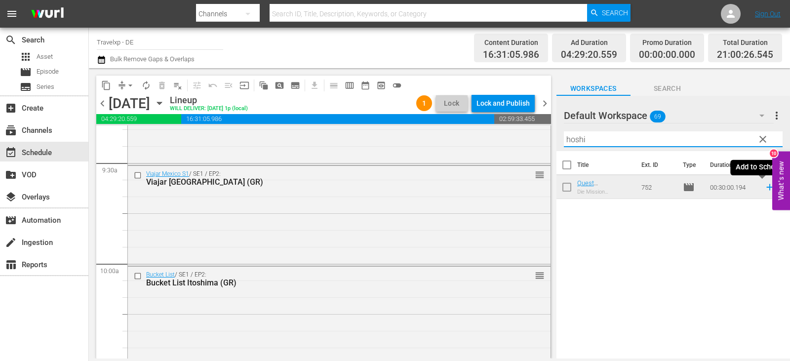
click at [766, 188] on icon at bounding box center [769, 187] width 6 height 6
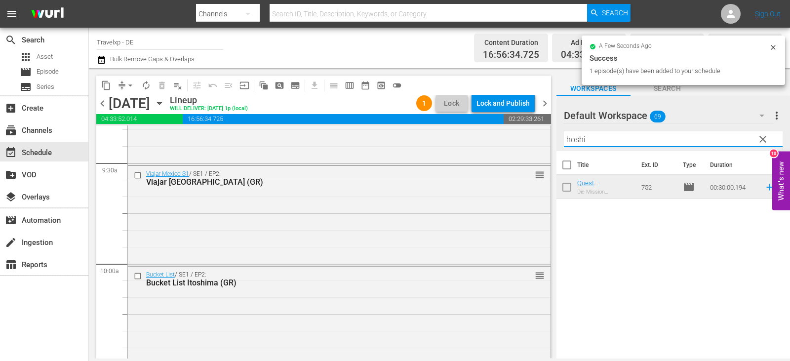
drag, startPoint x: 594, startPoint y: 138, endPoint x: 554, endPoint y: 138, distance: 40.0
click at [554, 138] on div "content_copy compress arrow_drop_down autorenew_outlined delete_forever_outline…" at bounding box center [439, 213] width 701 height 290
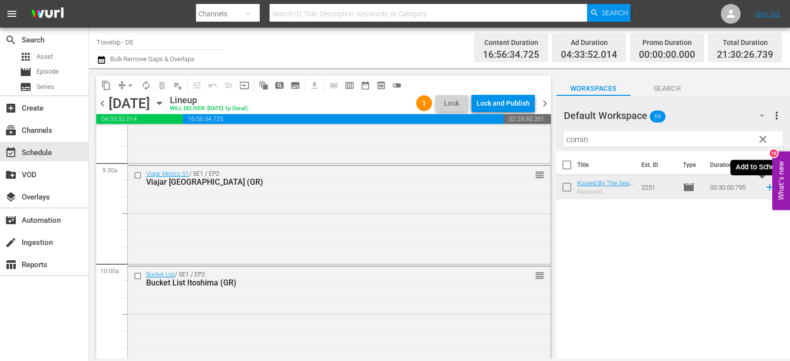
click at [766, 188] on icon at bounding box center [769, 187] width 6 height 6
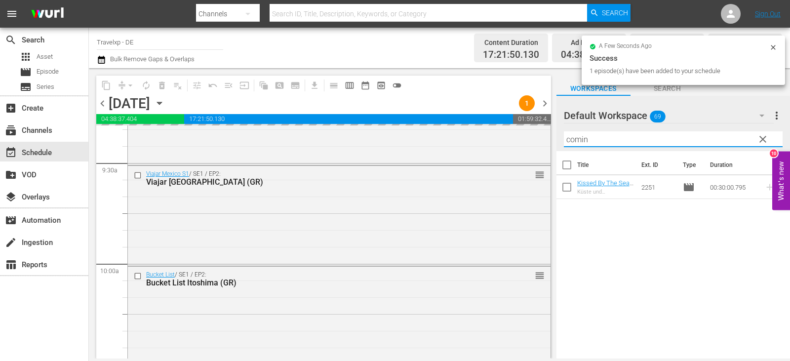
drag, startPoint x: 593, startPoint y: 139, endPoint x: 545, endPoint y: 139, distance: 47.4
click at [545, 139] on div "content_copy compress arrow_drop_down autorenew_outlined delete_forever_outline…" at bounding box center [439, 213] width 701 height 290
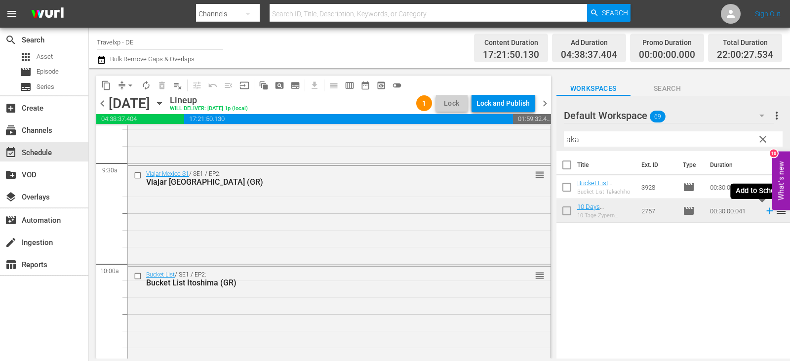
click at [764, 209] on icon at bounding box center [769, 210] width 11 height 11
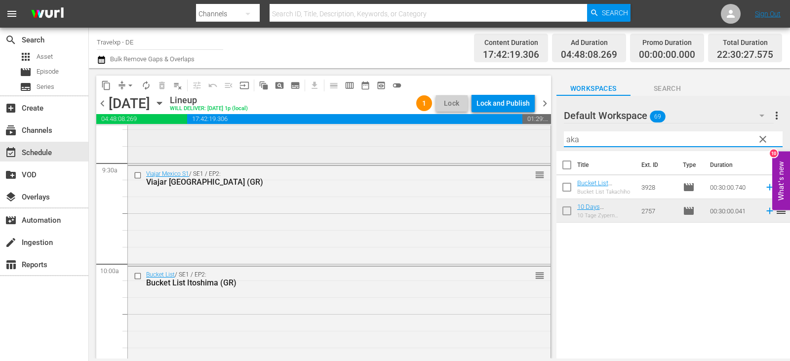
drag, startPoint x: 598, startPoint y: 142, endPoint x: 524, endPoint y: 136, distance: 73.7
click at [524, 136] on div "content_copy compress arrow_drop_down autorenew_outlined delete_forever_outline…" at bounding box center [439, 213] width 701 height 290
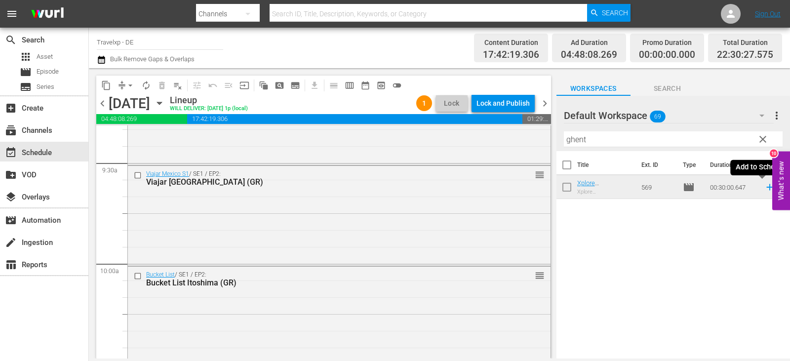
click at [764, 187] on icon at bounding box center [769, 187] width 11 height 11
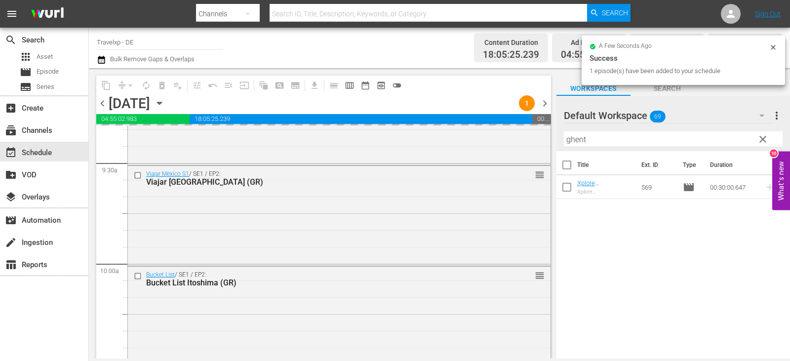
drag, startPoint x: 602, startPoint y: 140, endPoint x: 550, endPoint y: 139, distance: 51.8
click at [550, 139] on div "content_copy compress arrow_drop_down autorenew_outlined delete_forever_outline…" at bounding box center [439, 213] width 701 height 290
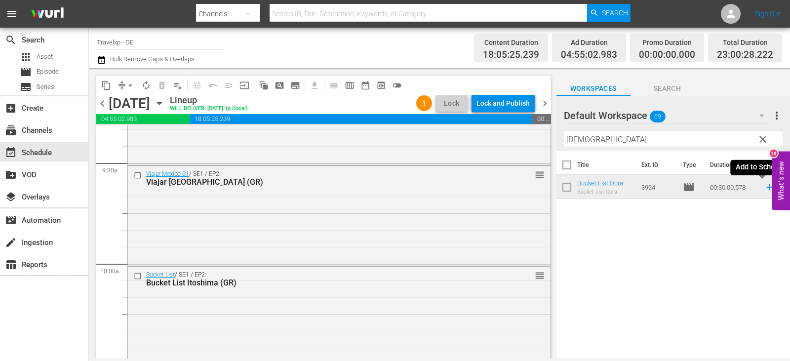
click at [766, 188] on icon at bounding box center [769, 187] width 6 height 6
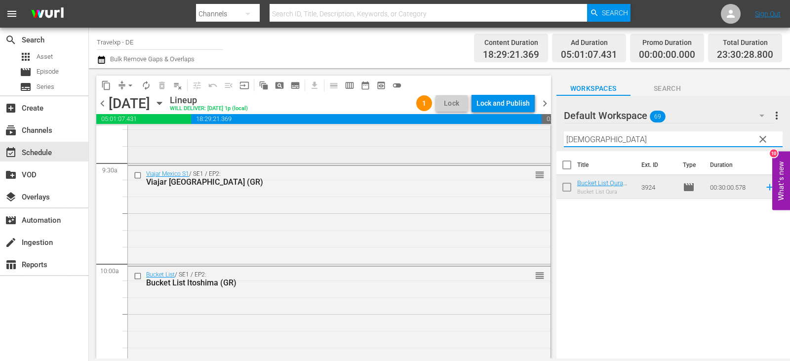
drag, startPoint x: 521, startPoint y: 133, endPoint x: 512, endPoint y: 133, distance: 8.9
click at [512, 133] on div "content_copy compress arrow_drop_down autorenew_outlined delete_forever_outline…" at bounding box center [439, 213] width 701 height 290
type input "can"
drag, startPoint x: 760, startPoint y: 188, endPoint x: 584, endPoint y: 235, distance: 183.0
click at [766, 188] on icon at bounding box center [769, 187] width 6 height 6
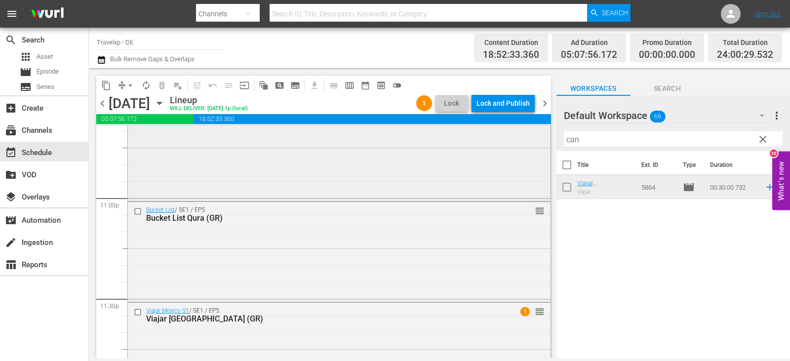
scroll to position [4603, 0]
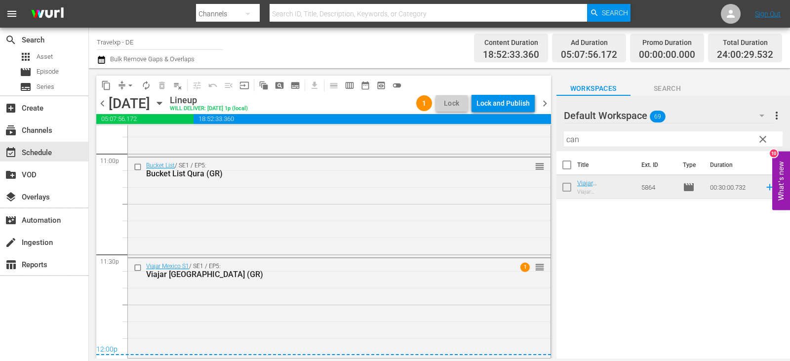
click at [503, 102] on div "Lock and Publish" at bounding box center [502, 103] width 53 height 18
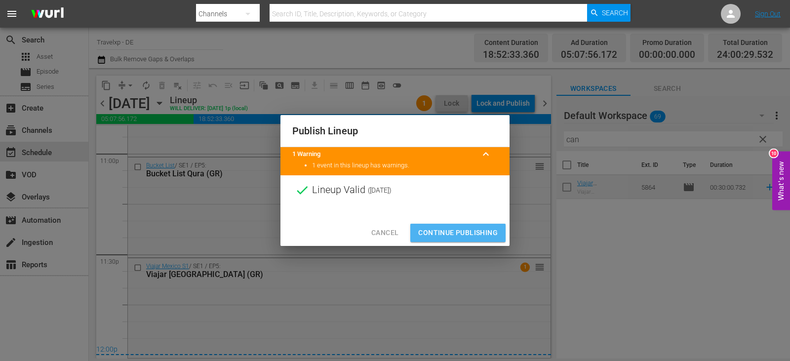
click at [460, 227] on span "Continue Publishing" at bounding box center [457, 233] width 79 height 12
